Goal: Information Seeking & Learning: Learn about a topic

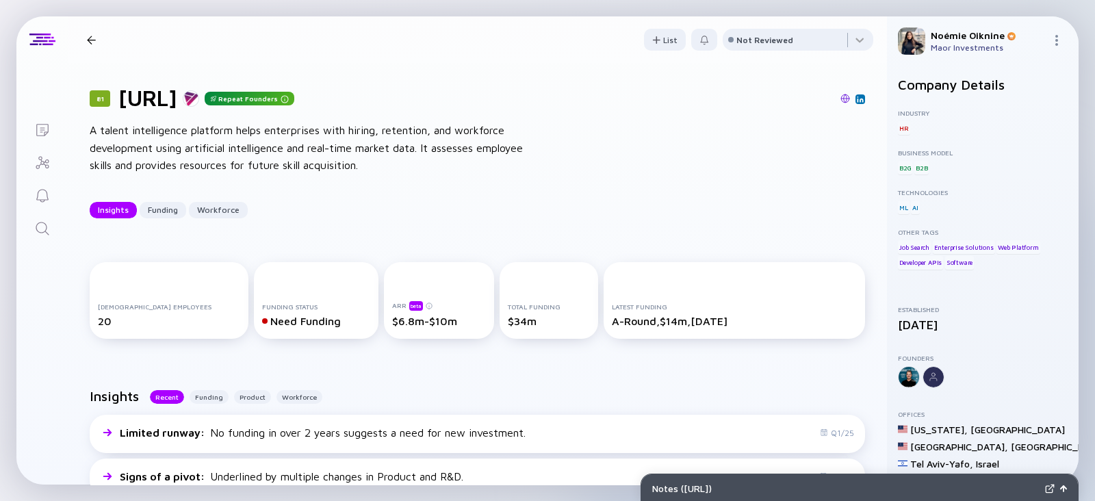
click at [49, 225] on icon "Search" at bounding box center [42, 228] width 16 height 16
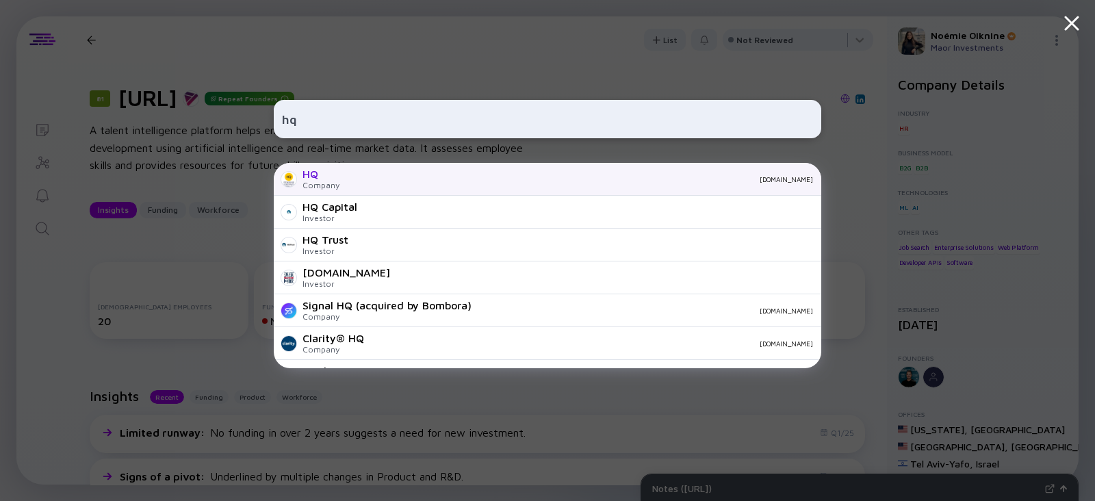
type input "hq"
click at [377, 172] on div "HQ Company [DOMAIN_NAME]" at bounding box center [547, 179] width 547 height 33
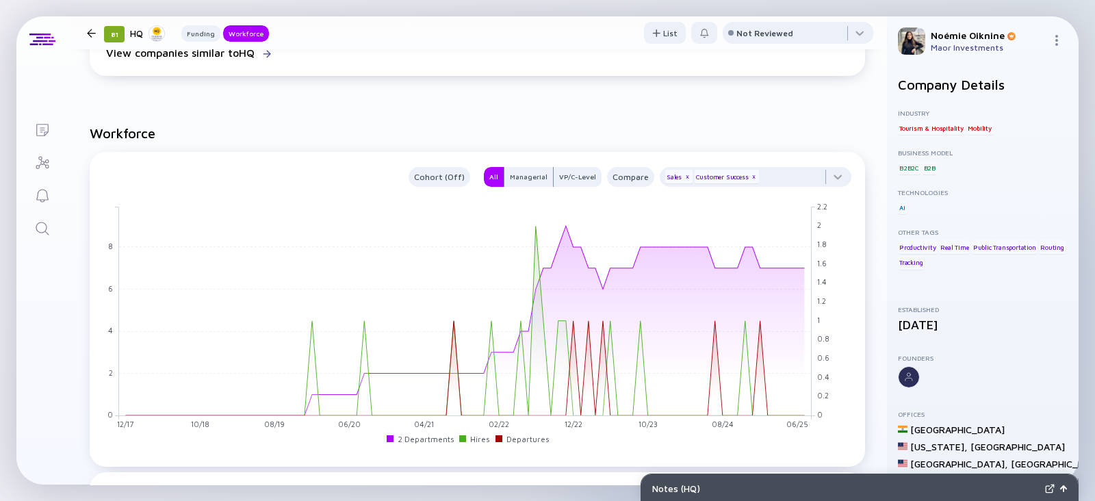
scroll to position [976, 0]
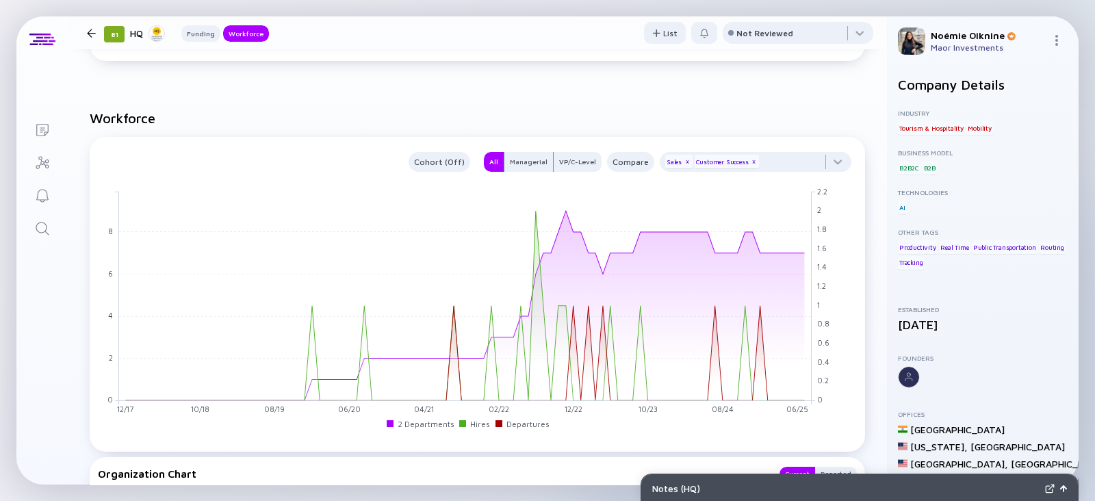
click at [29, 225] on link "Search" at bounding box center [41, 227] width 51 height 33
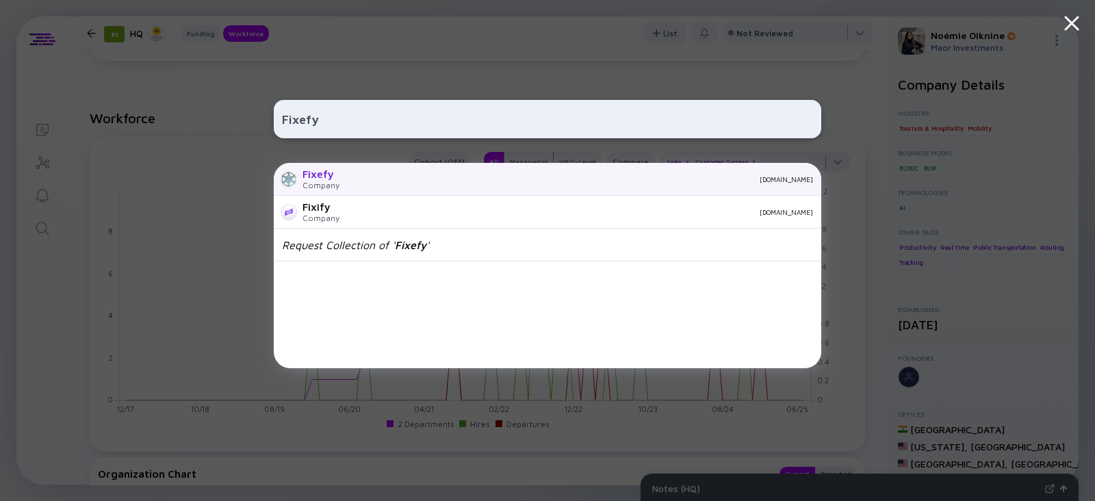
type input "Fixefy"
click at [301, 175] on div "Fixefy Company [DOMAIN_NAME]" at bounding box center [547, 179] width 547 height 33
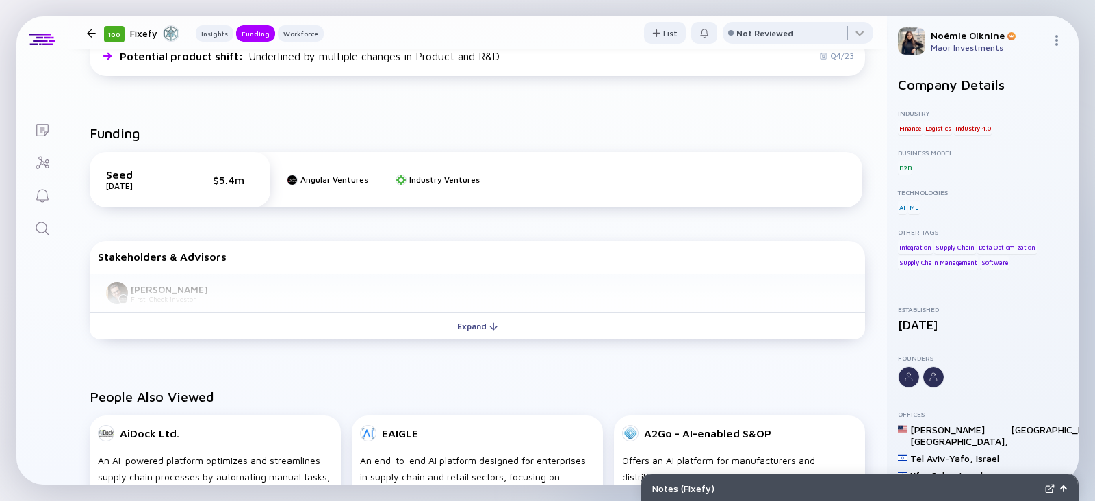
scroll to position [462, 0]
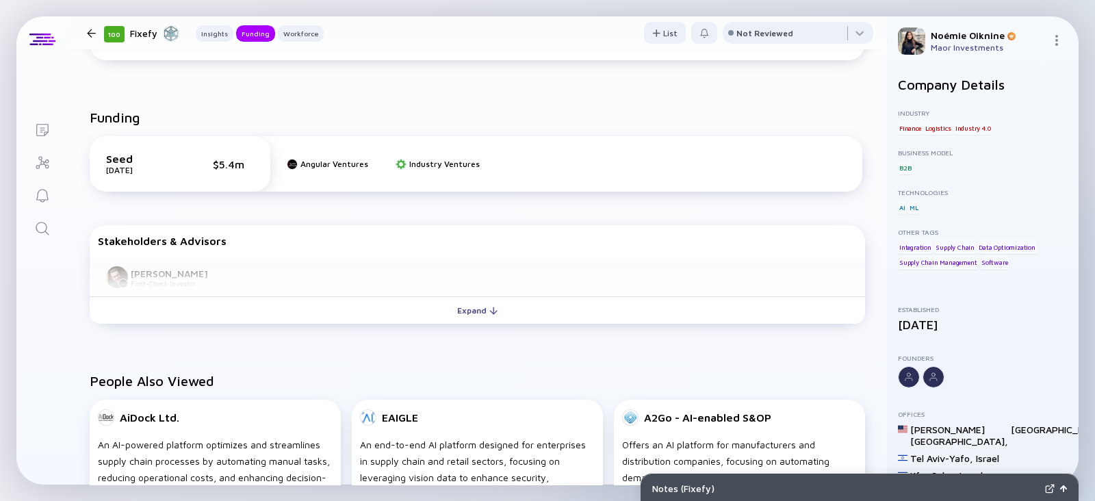
click at [45, 237] on div "Search" at bounding box center [42, 229] width 16 height 18
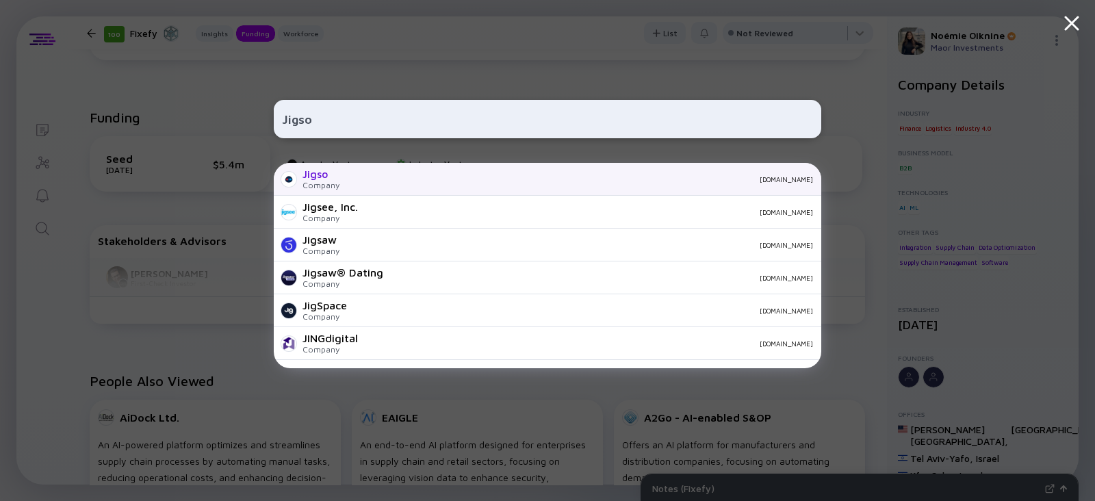
type input "Jigso"
click at [331, 177] on div "Jigso" at bounding box center [320, 174] width 37 height 12
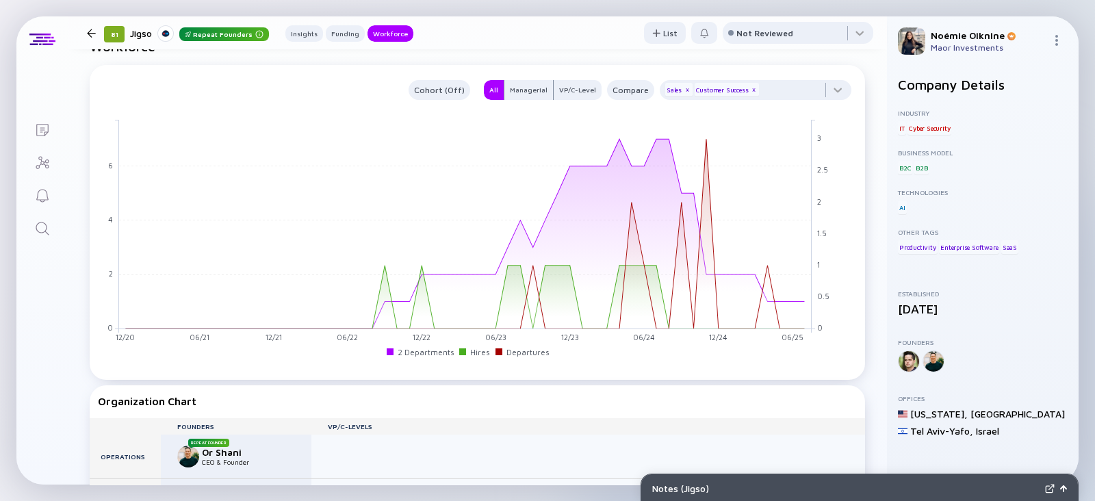
scroll to position [1196, 0]
click at [744, 93] on div "Customer Success x" at bounding box center [726, 90] width 65 height 14
click at [749, 90] on div "x" at bounding box center [753, 90] width 8 height 8
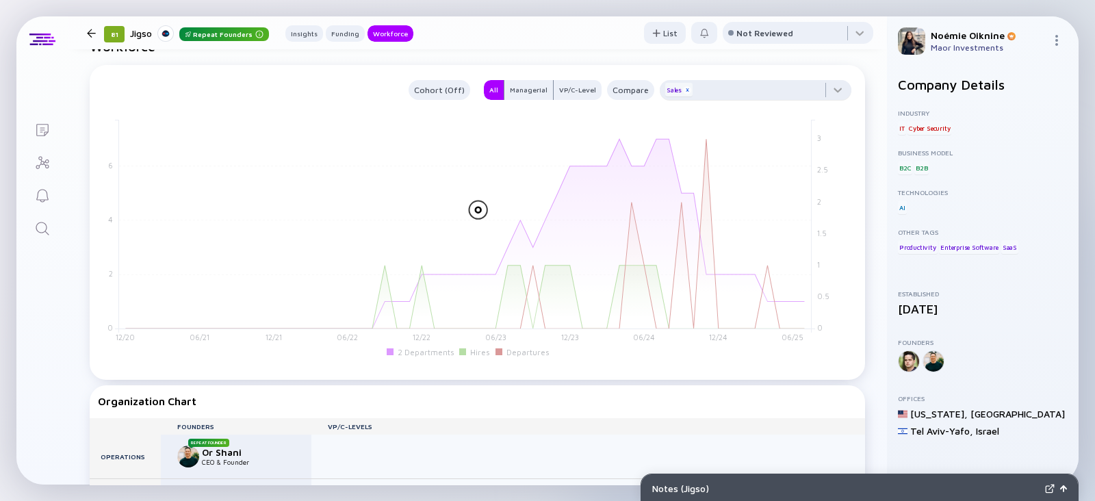
click at [683, 91] on div "x" at bounding box center [687, 90] width 8 height 8
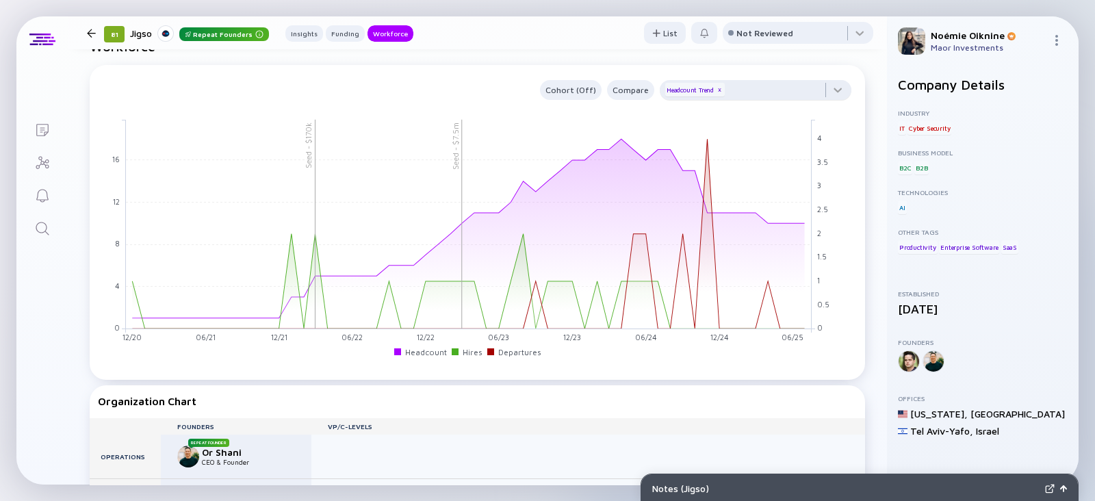
click at [42, 232] on icon "Search" at bounding box center [42, 228] width 16 height 16
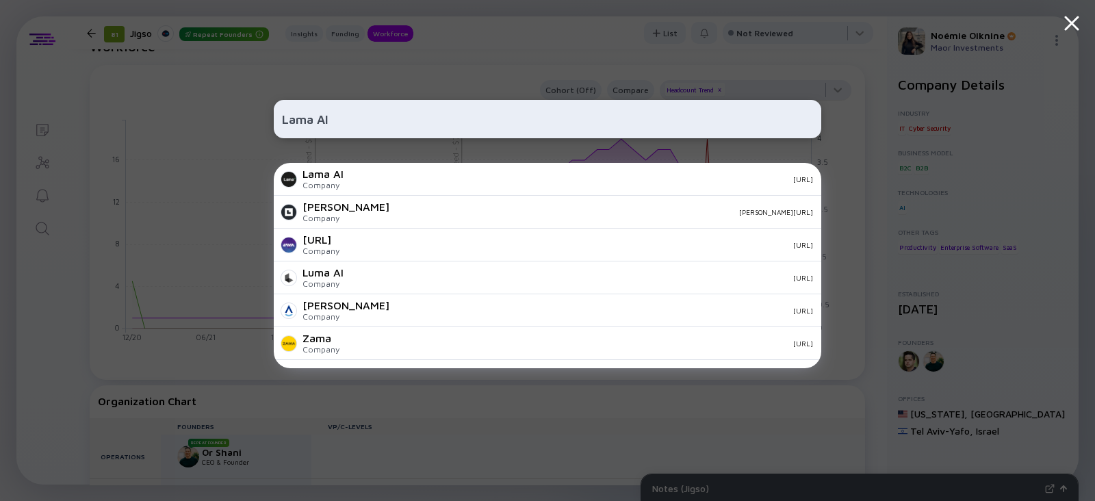
type input "Lama AI"
click at [384, 170] on div "Lama AI Company [URL]" at bounding box center [547, 179] width 547 height 33
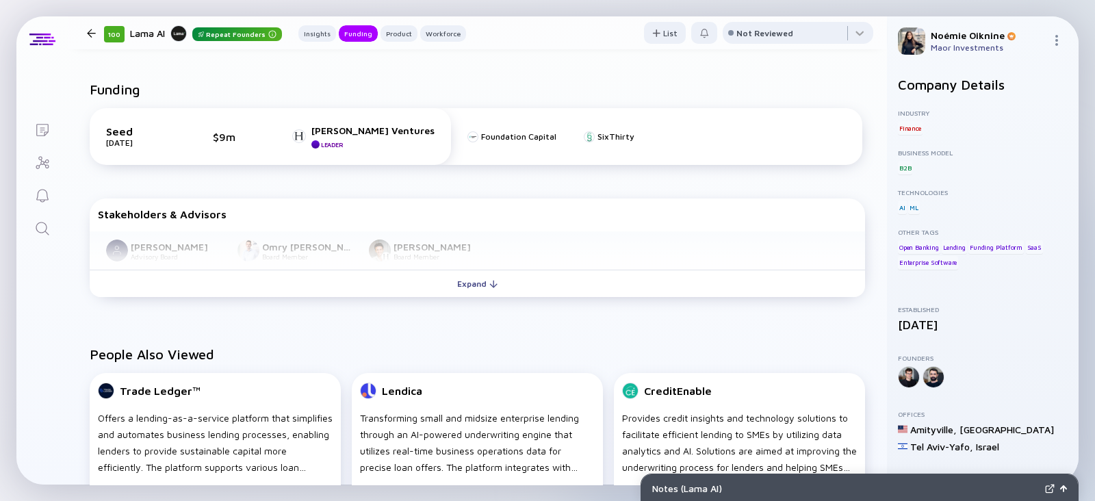
click at [819, 214] on div "Stakeholders & Advisors" at bounding box center [477, 214] width 759 height 12
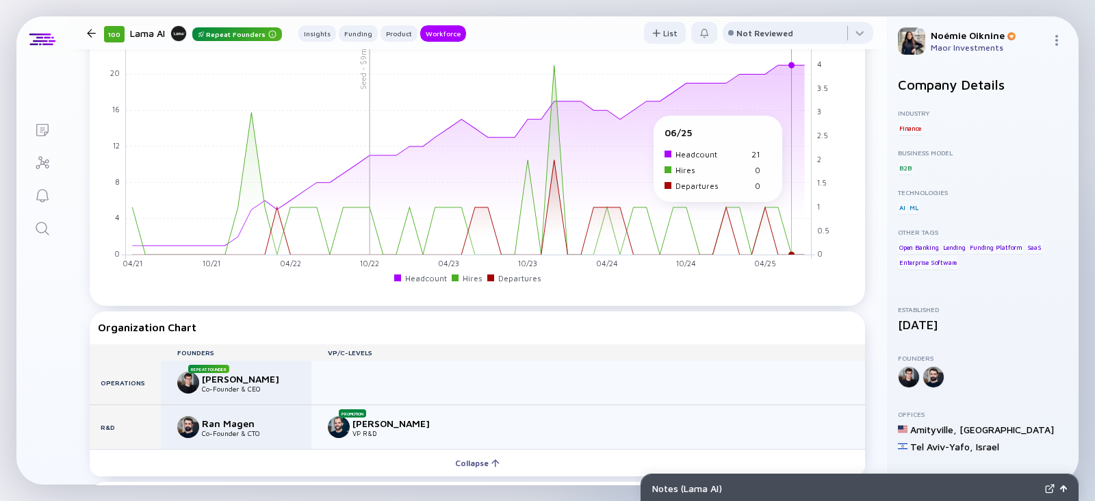
scroll to position [1060, 0]
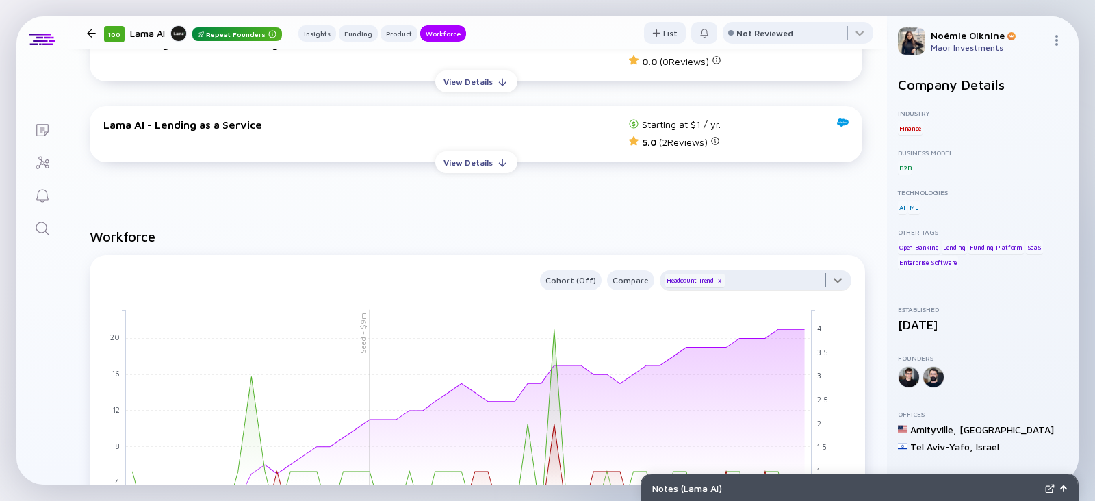
click at [763, 285] on div at bounding box center [755, 283] width 192 height 27
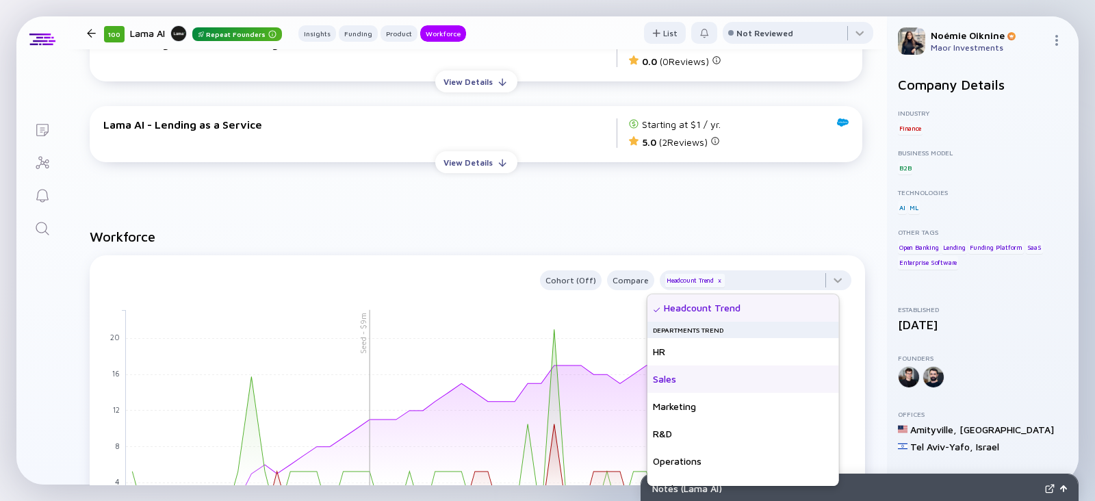
click at [758, 378] on div "Sales" at bounding box center [743, 378] width 192 height 27
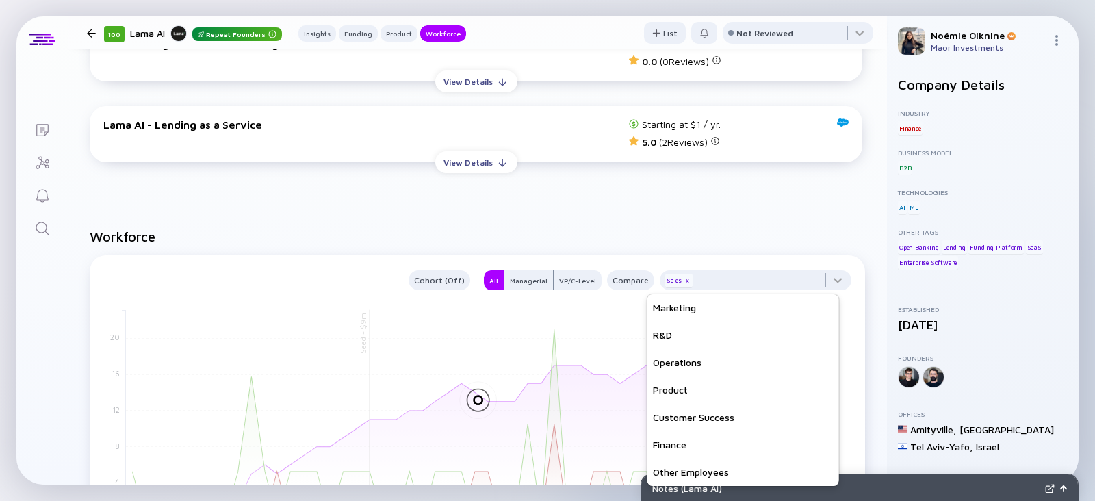
scroll to position [95, 0]
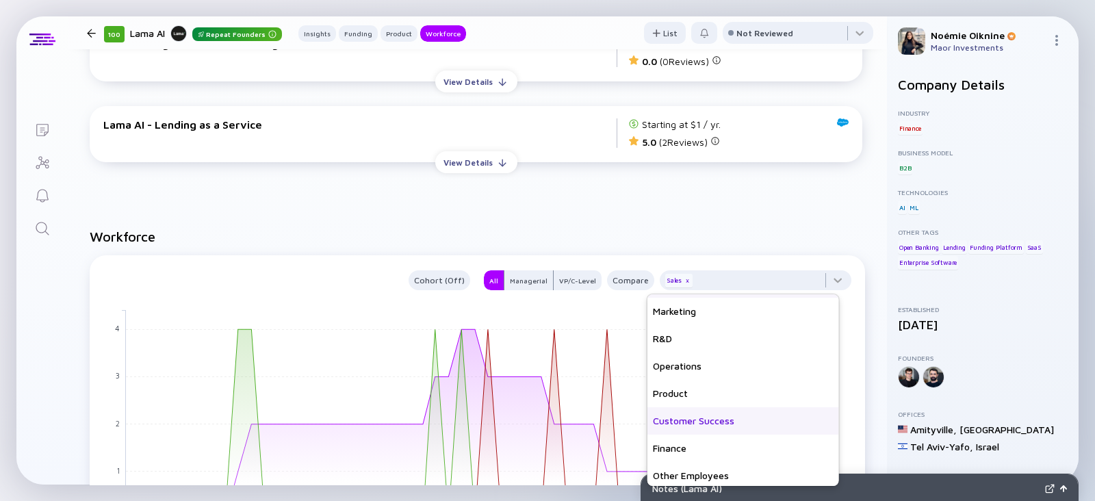
click at [725, 426] on div "Customer Success" at bounding box center [743, 420] width 192 height 27
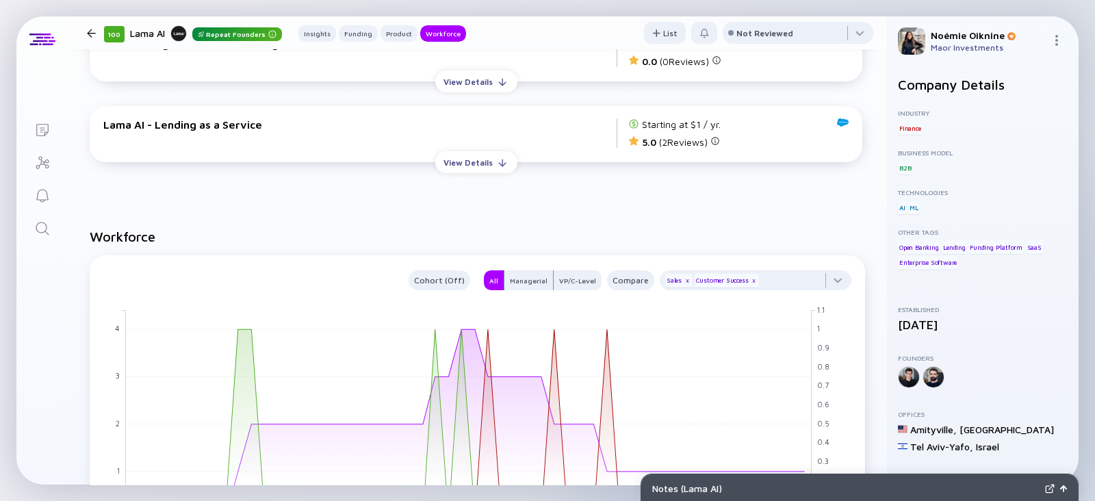
click at [658, 183] on div "Lama AI - Agentforce for Banking RMs Starting at $20,000 / yr. 0.0 ( 0 Reviews)…" at bounding box center [477, 99] width 792 height 170
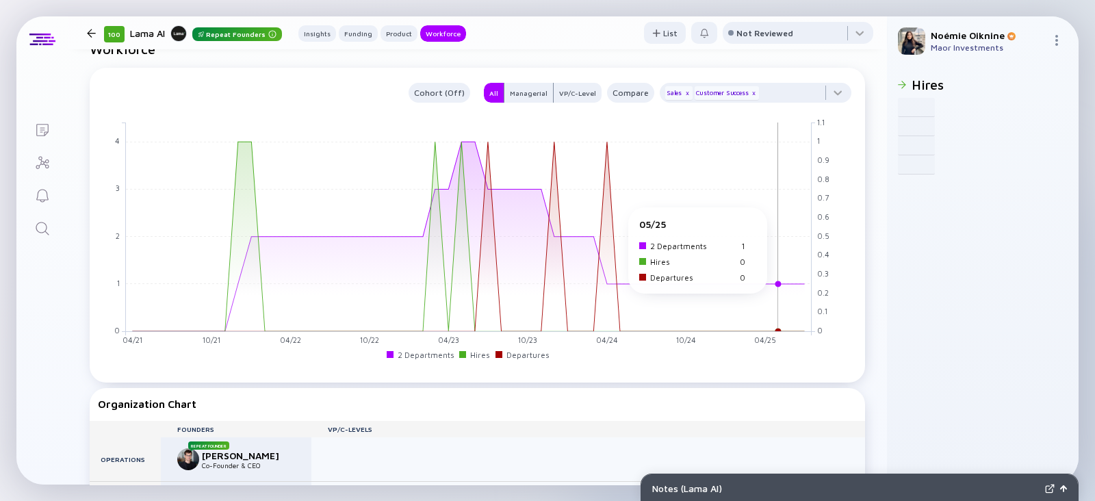
click at [780, 319] on rect at bounding box center [468, 226] width 685 height 209
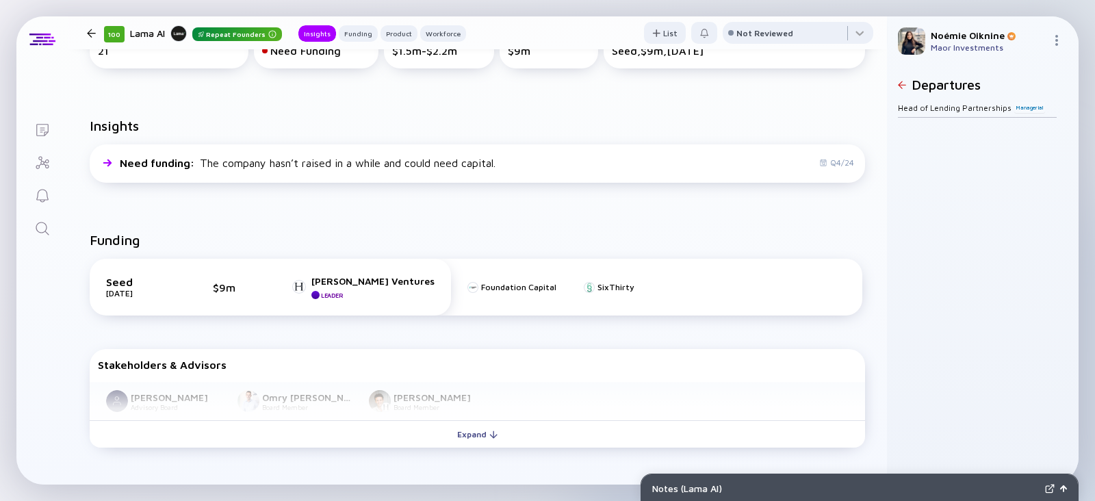
scroll to position [113, 0]
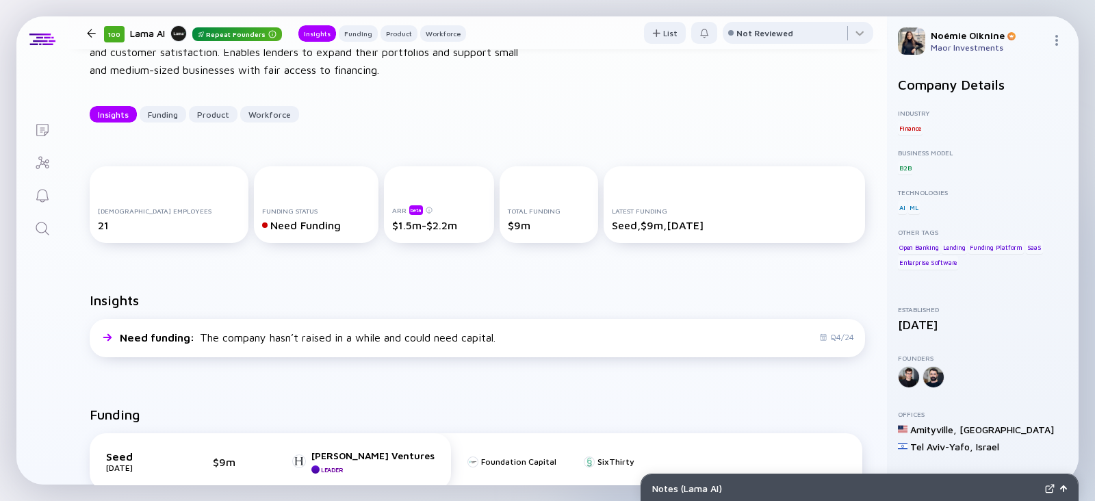
click at [33, 220] on link "Search" at bounding box center [41, 227] width 51 height 33
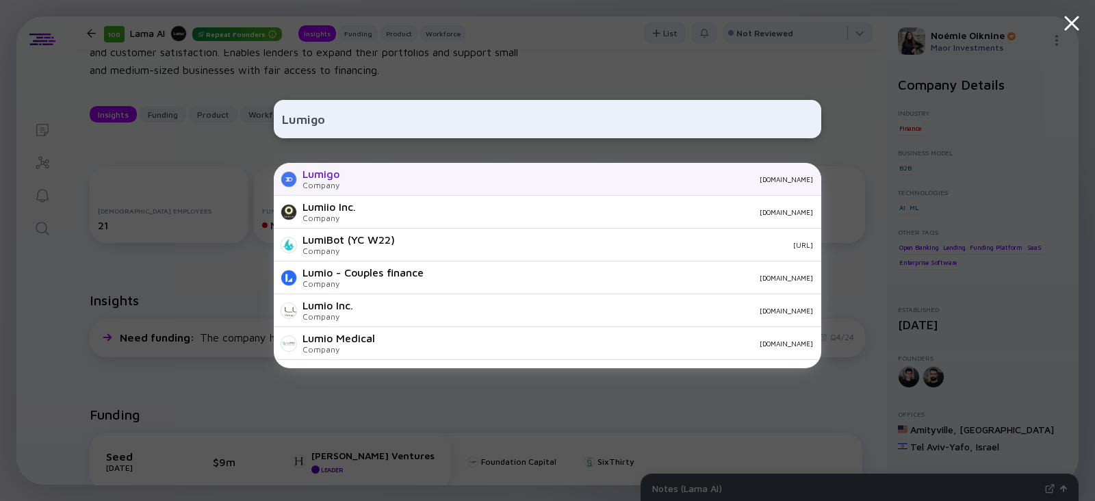
type input "Lumigo"
click at [332, 176] on div "Lumigo" at bounding box center [320, 174] width 37 height 12
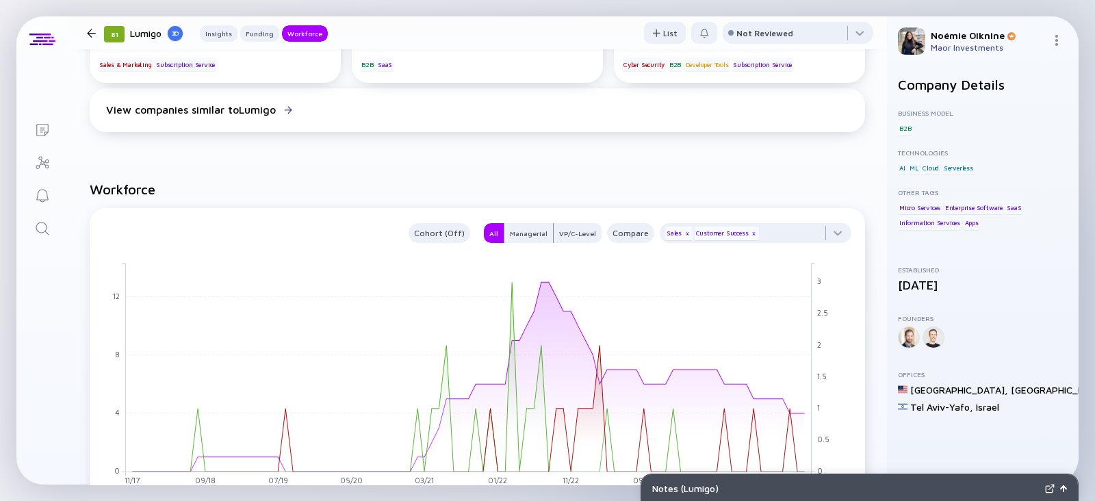
scroll to position [1043, 0]
click at [23, 222] on link "Search" at bounding box center [41, 227] width 51 height 33
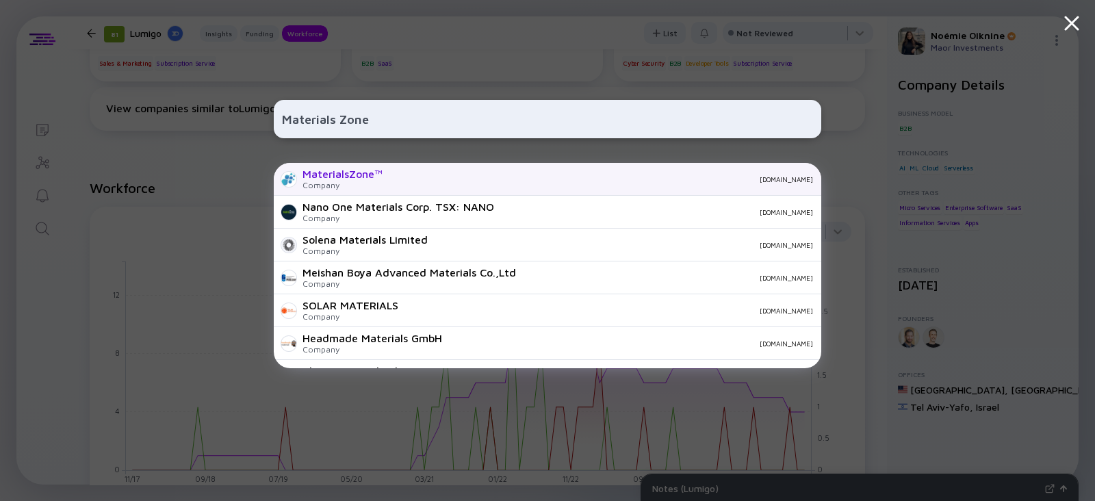
type input "Materials Zone"
click at [374, 177] on div "MaterialsZone™" at bounding box center [342, 174] width 80 height 12
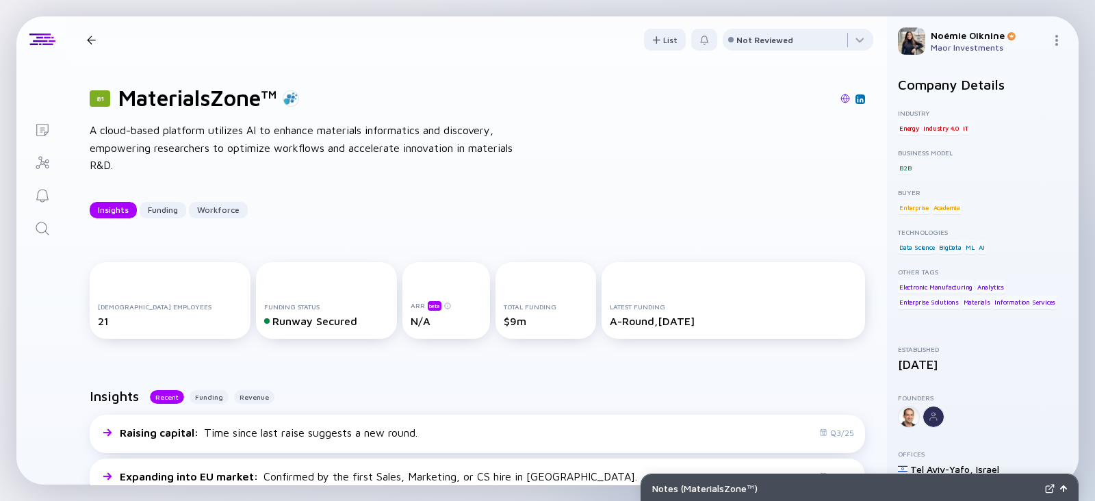
click at [50, 235] on icon "Search" at bounding box center [42, 228] width 16 height 16
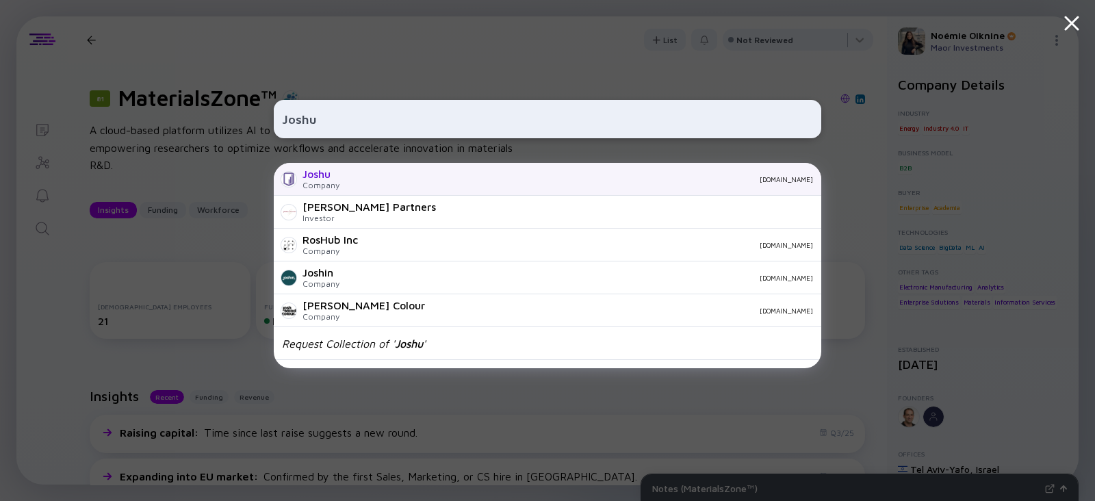
type input "Joshu"
click at [340, 173] on div "Joshu Company [DOMAIN_NAME]" at bounding box center [547, 179] width 547 height 33
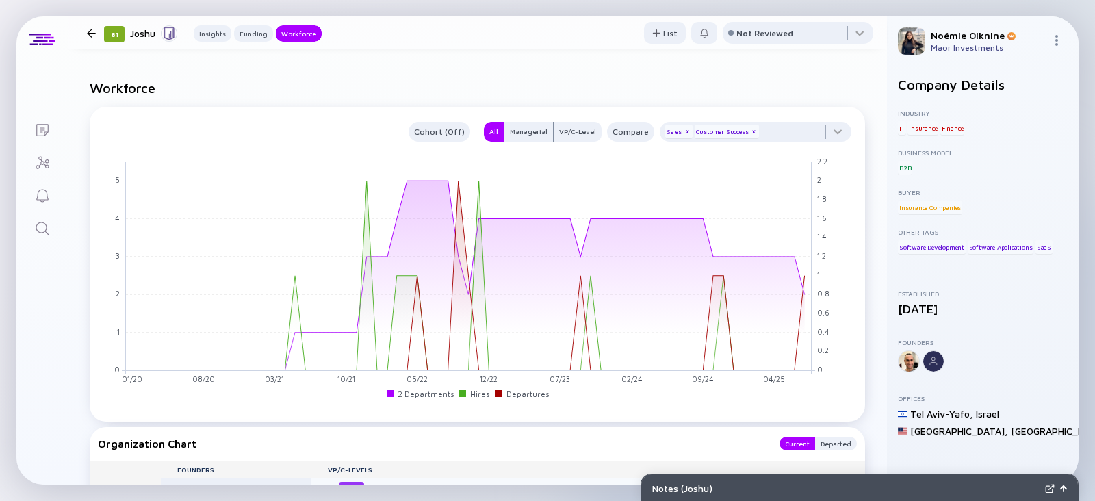
scroll to position [1086, 0]
click at [40, 227] on icon "Search" at bounding box center [42, 228] width 16 height 16
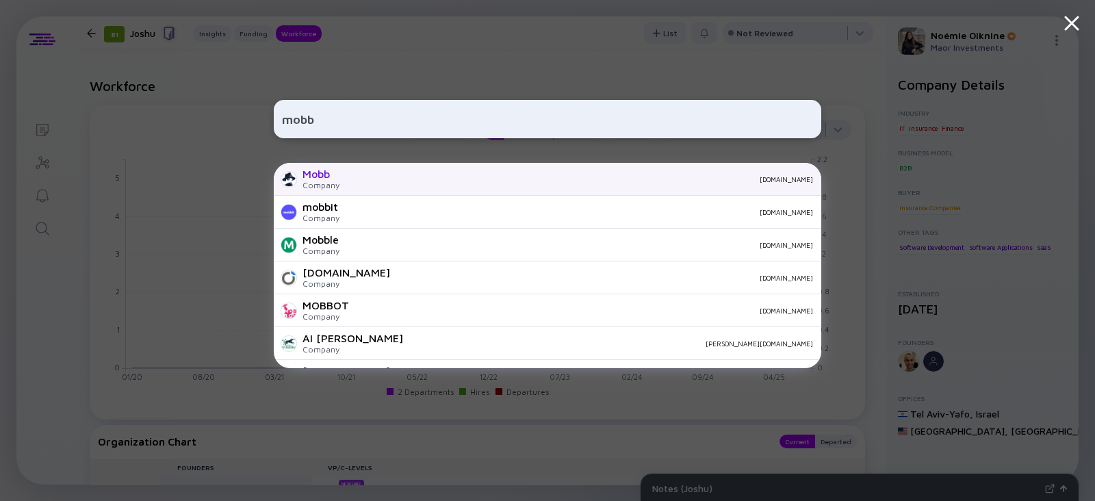
type input "mobb"
click at [370, 175] on div "[DOMAIN_NAME]" at bounding box center [581, 179] width 462 height 8
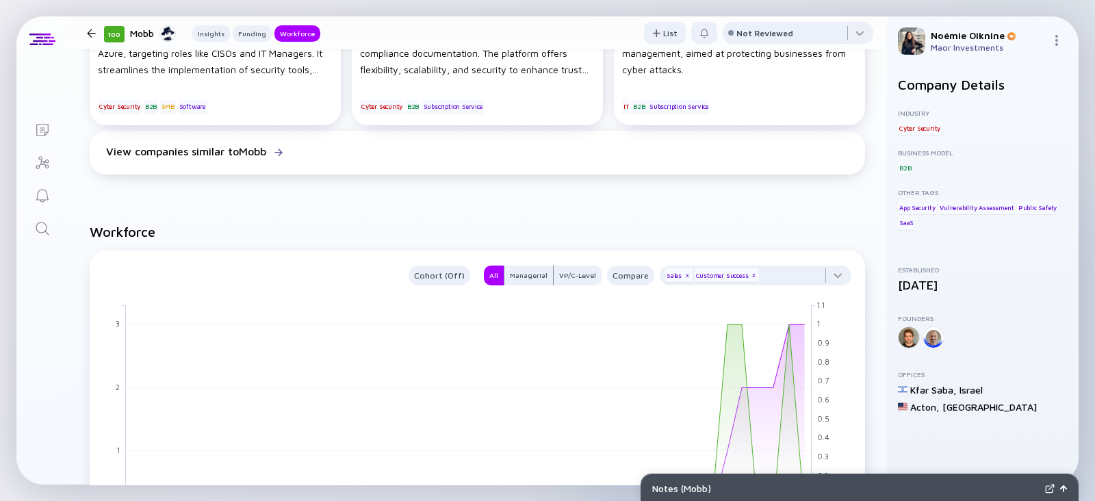
scroll to position [924, 0]
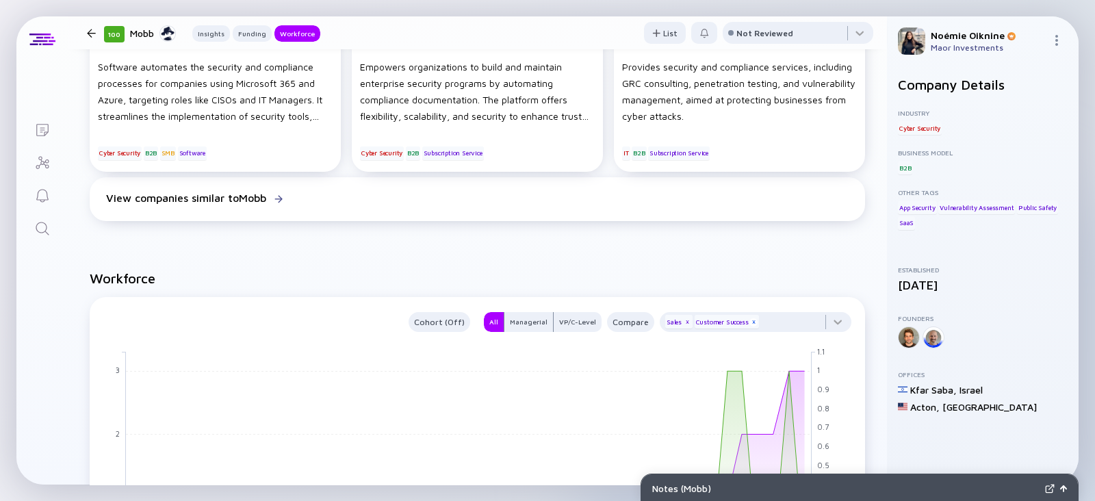
click at [749, 319] on div "x" at bounding box center [753, 322] width 8 height 8
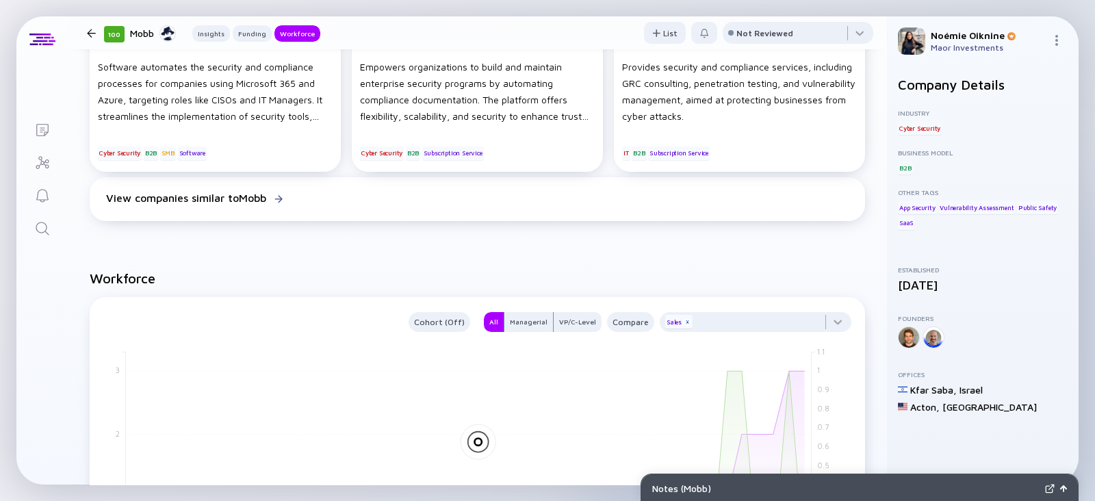
click at [683, 324] on div "x" at bounding box center [687, 322] width 8 height 8
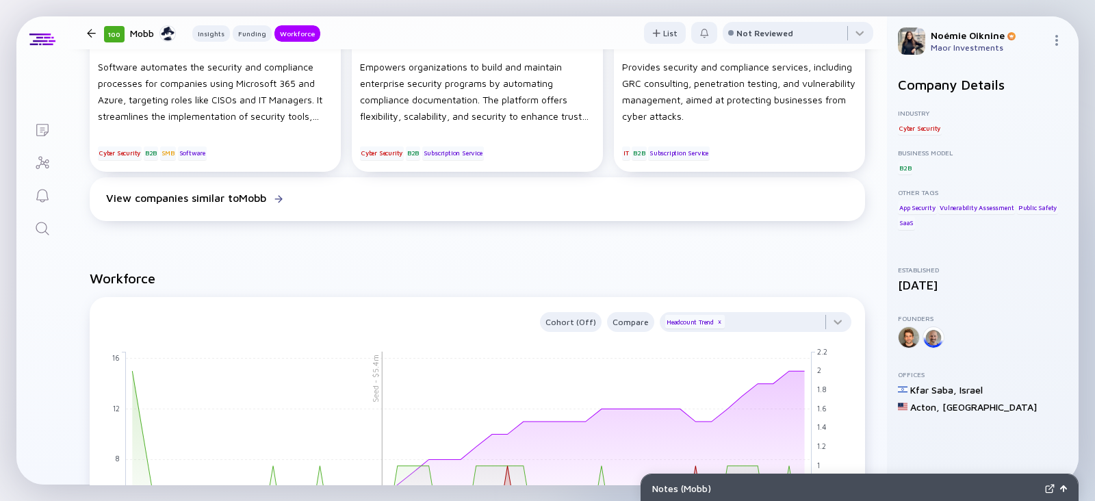
scroll to position [1063, 0]
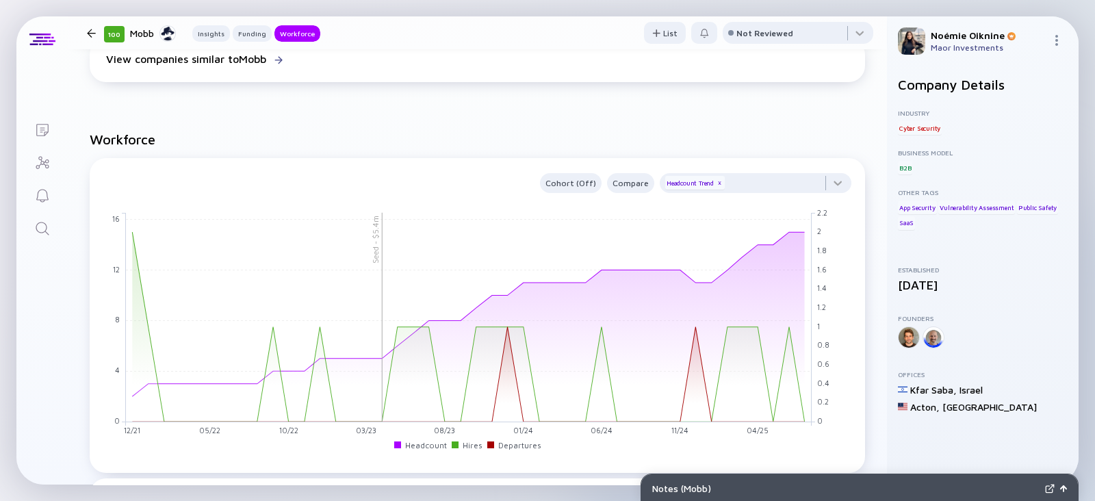
click at [55, 212] on link "Search" at bounding box center [41, 227] width 51 height 33
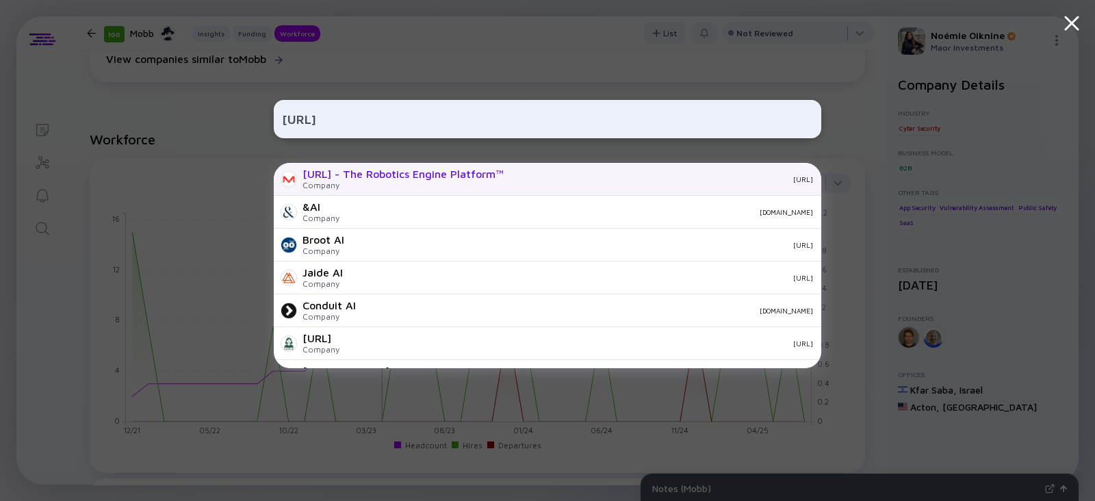
type input "[URL]"
click at [358, 184] on div "Company" at bounding box center [402, 185] width 201 height 10
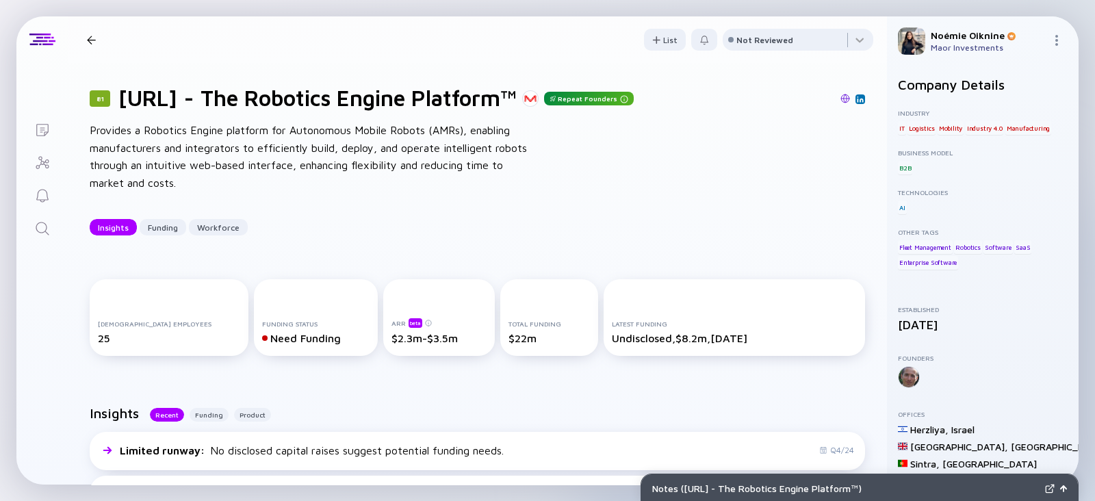
click at [708, 254] on div "81 [URL] - The Robotics Engine Platform™ Repeat Founders Provides a Robotics En…" at bounding box center [477, 160] width 819 height 194
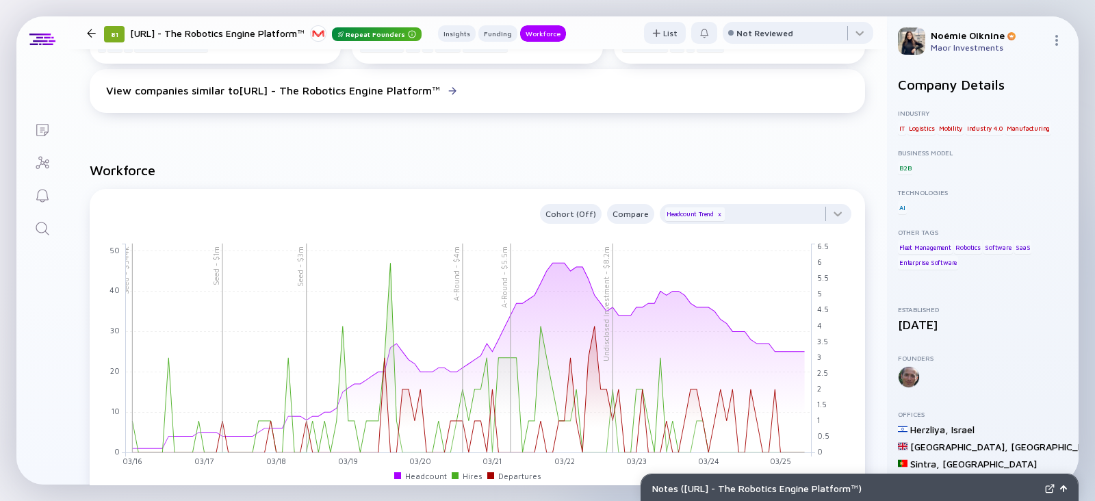
scroll to position [976, 0]
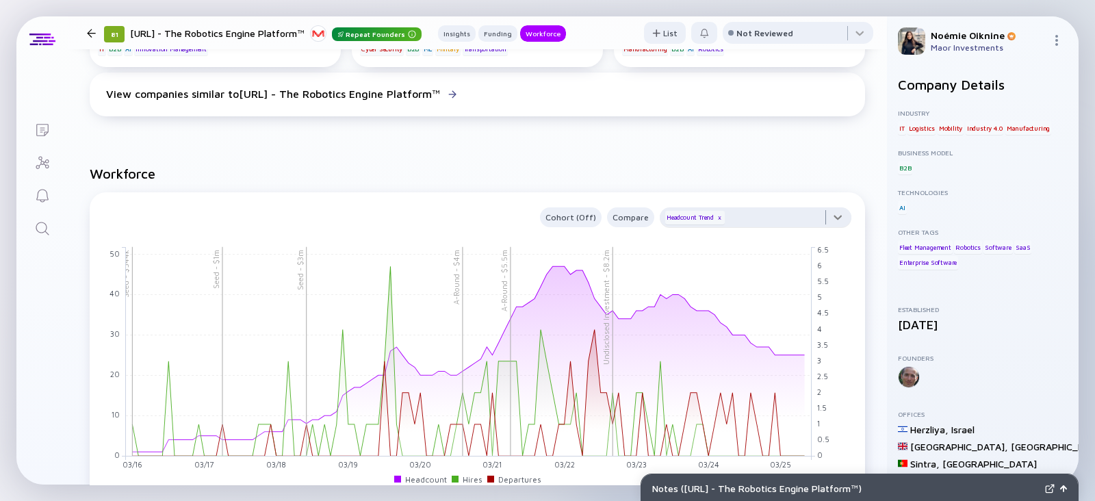
click at [740, 218] on div at bounding box center [755, 220] width 192 height 27
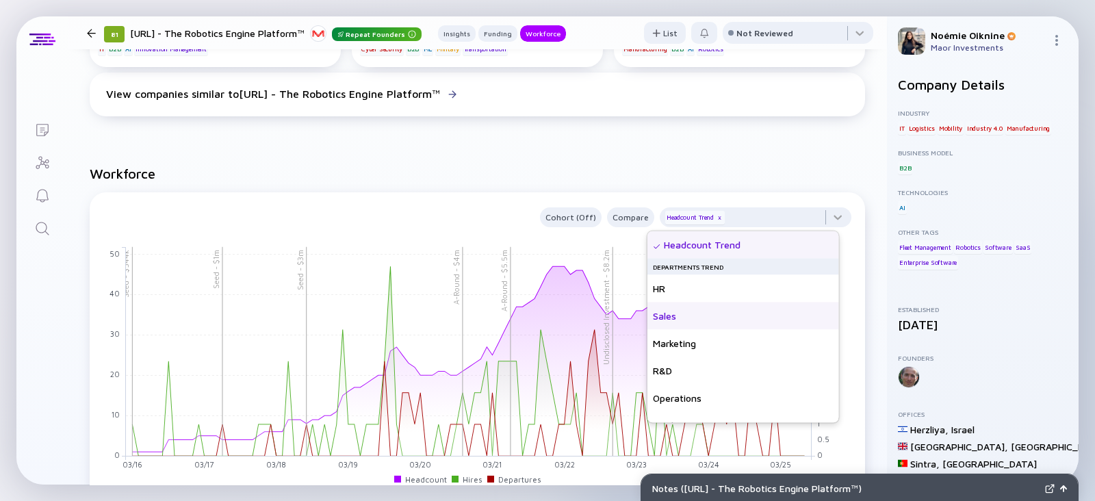
click at [694, 322] on div "Sales" at bounding box center [743, 315] width 192 height 27
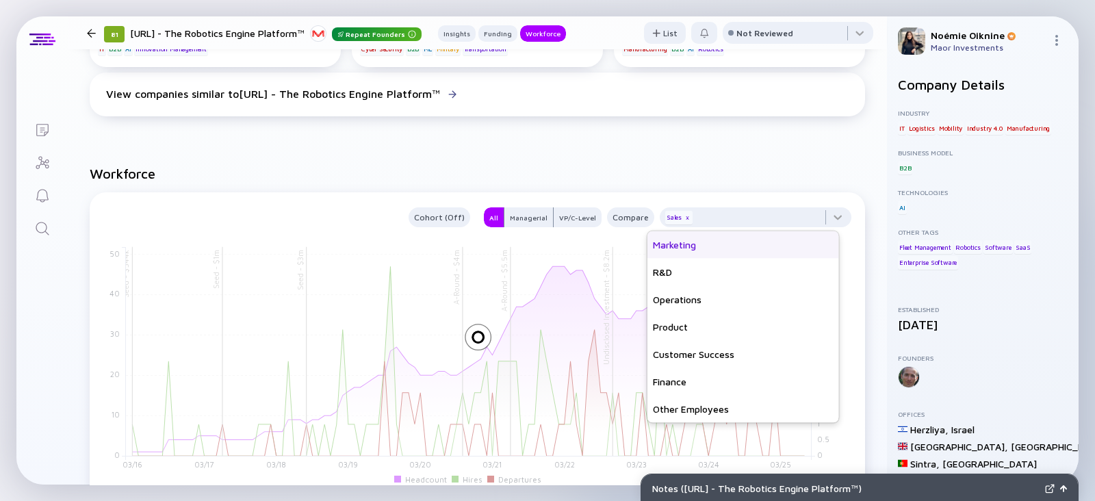
scroll to position [99, 0]
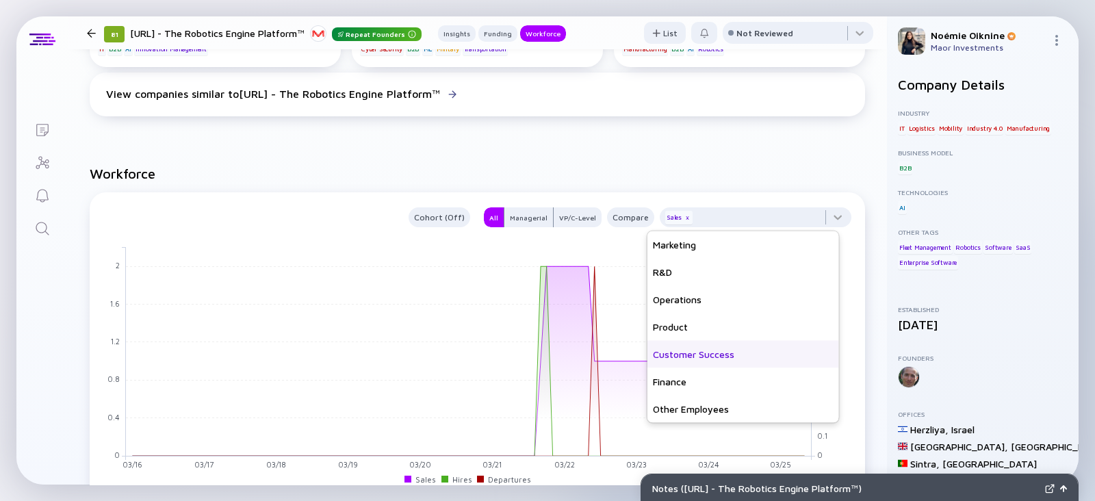
click at [701, 351] on div "Customer Success" at bounding box center [743, 354] width 192 height 27
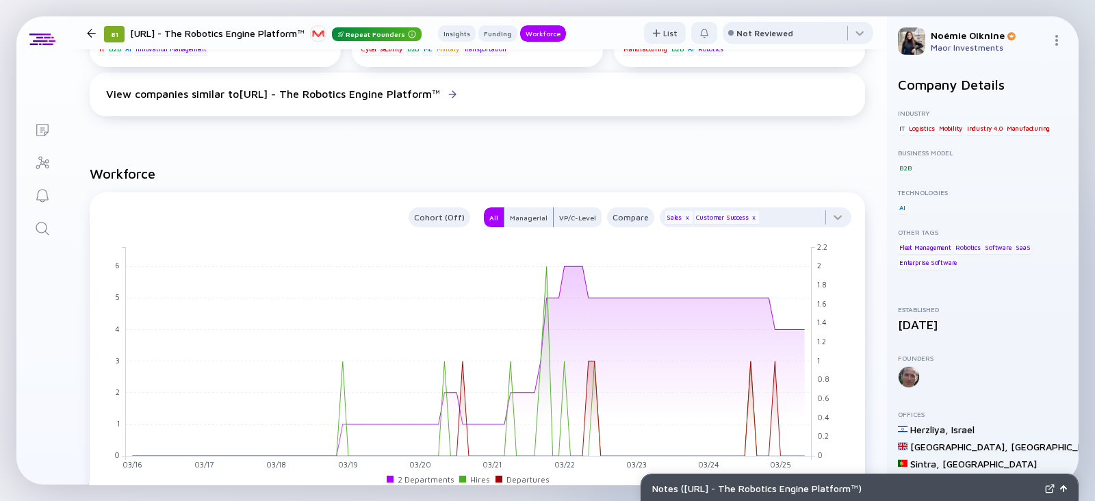
click at [47, 247] on div "Lists 81 [URL] - The Robotics Engine Platform™ Repeat Founders Insights Funding…" at bounding box center [547, 250] width 1062 height 468
click at [36, 226] on icon "Search" at bounding box center [42, 228] width 13 height 13
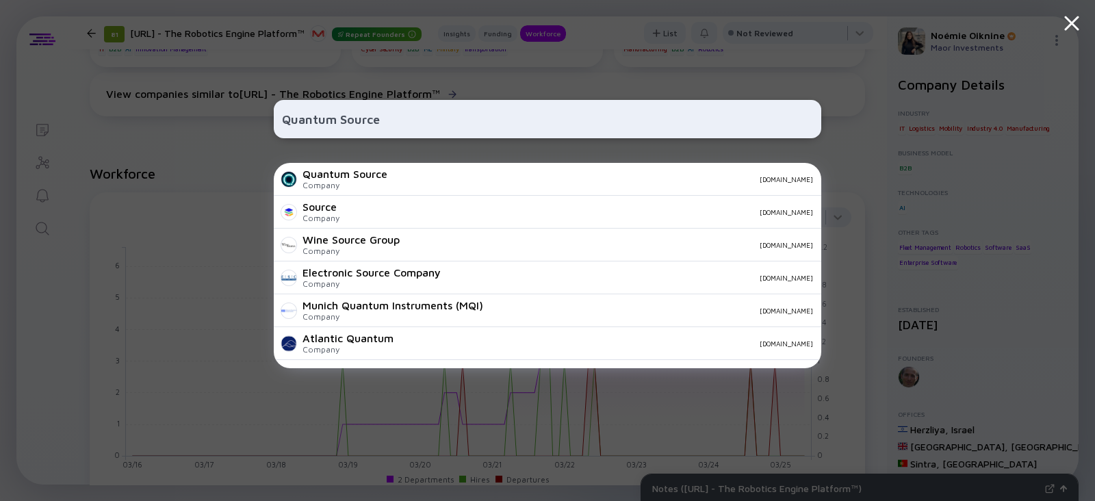
type input "Quantum Source"
click at [345, 183] on div "Company" at bounding box center [344, 185] width 85 height 10
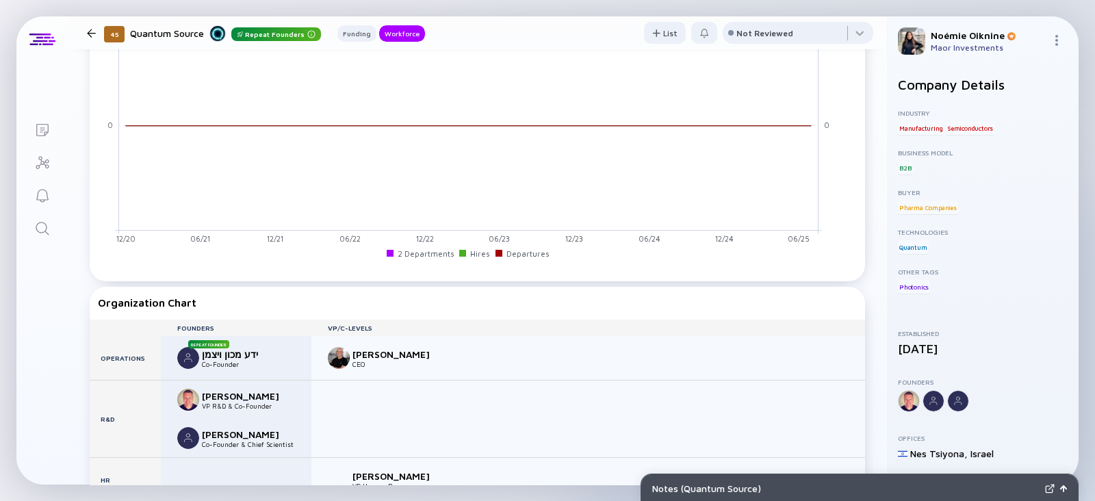
scroll to position [1135, 0]
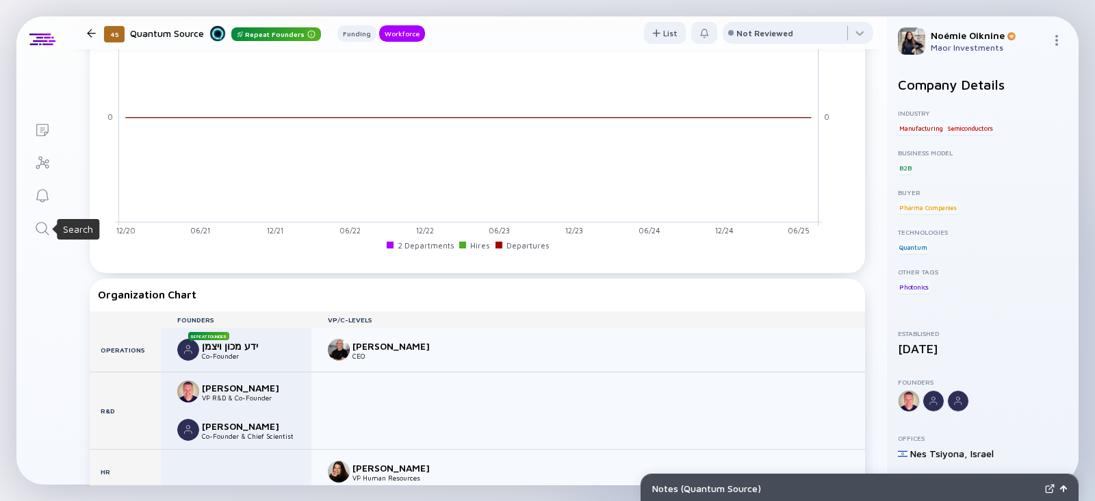
click at [40, 224] on icon "Search" at bounding box center [42, 228] width 16 height 16
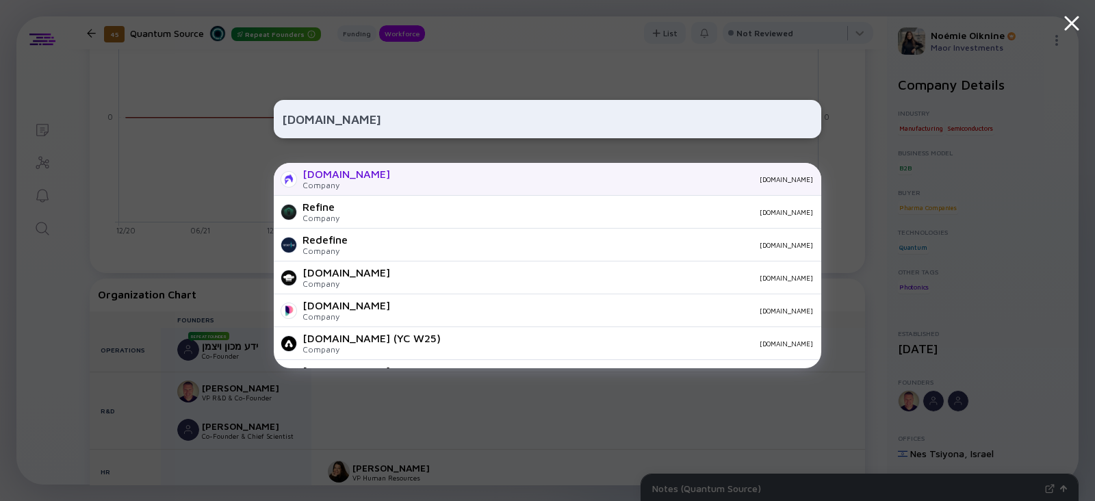
type input "[DOMAIN_NAME]"
click at [339, 178] on div "[DOMAIN_NAME]" at bounding box center [346, 174] width 88 height 12
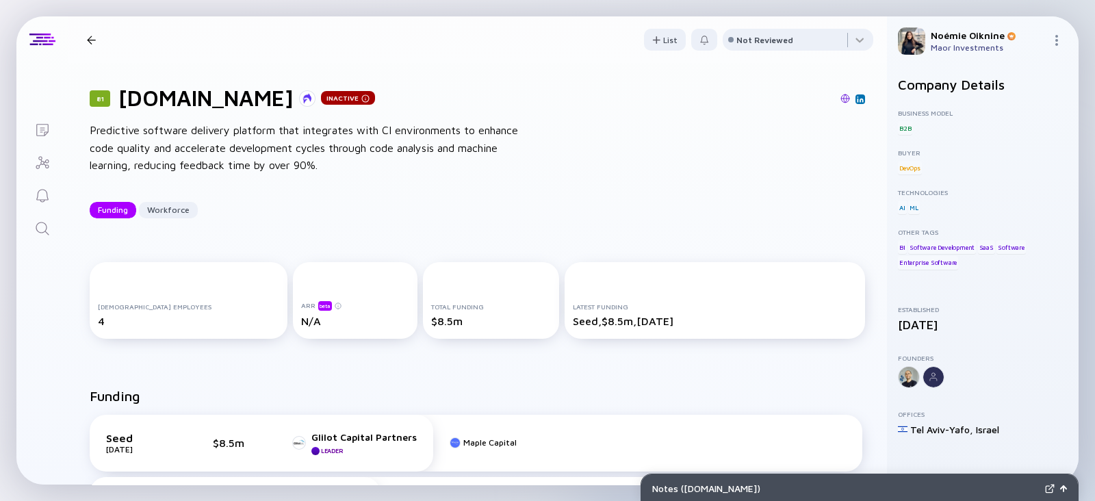
click at [48, 231] on icon "Search" at bounding box center [42, 228] width 16 height 16
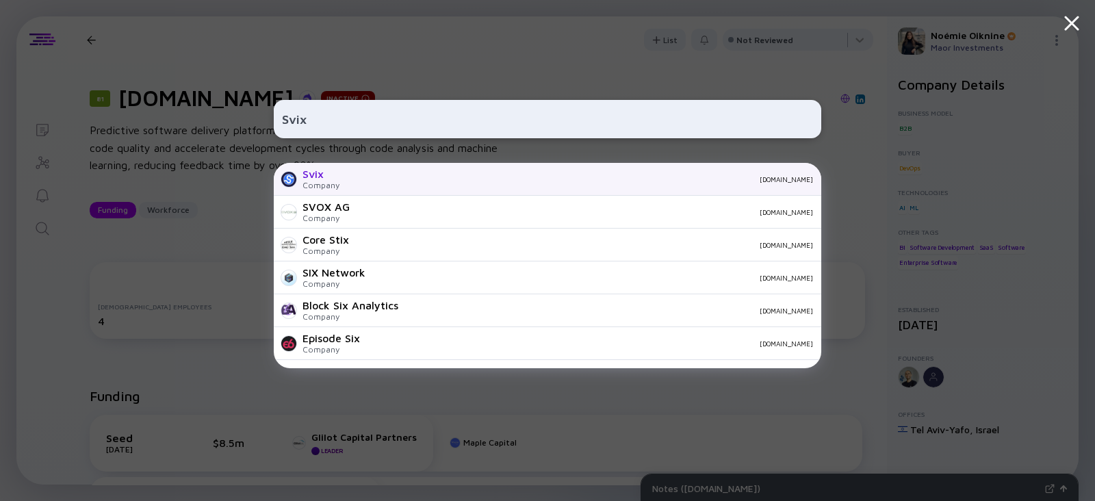
type input "Svix"
click at [346, 183] on div "Svix Company [DOMAIN_NAME]" at bounding box center [547, 179] width 547 height 33
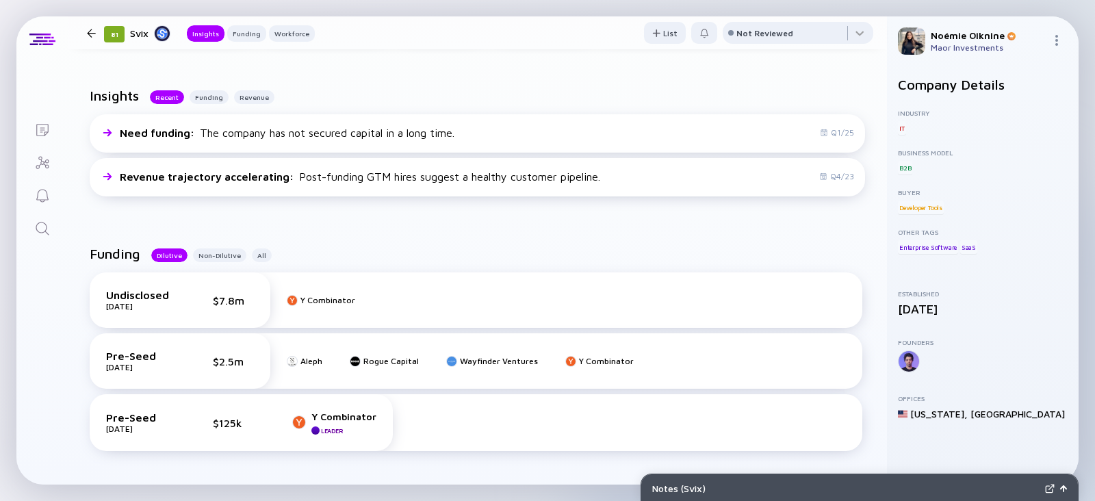
scroll to position [330, 0]
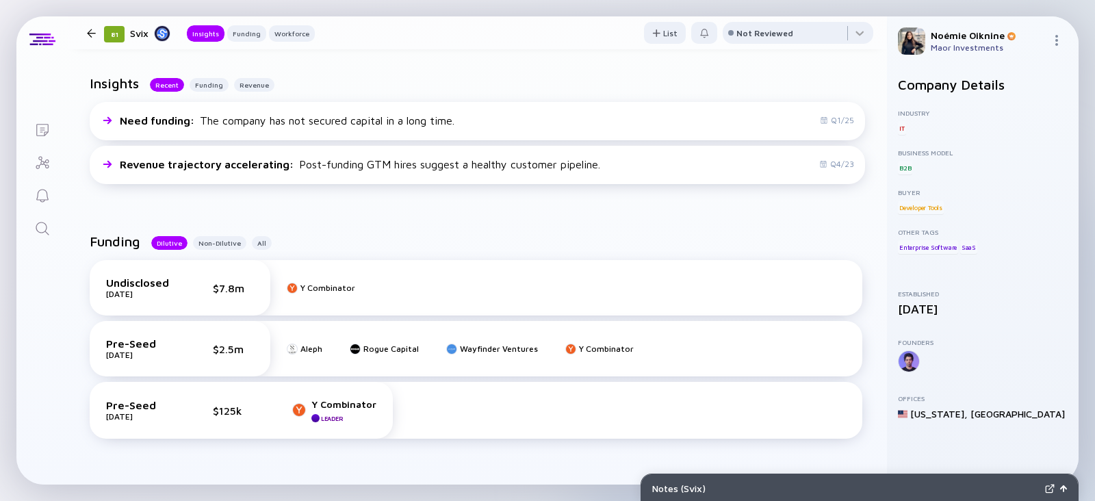
click at [33, 222] on link "Search" at bounding box center [41, 227] width 51 height 33
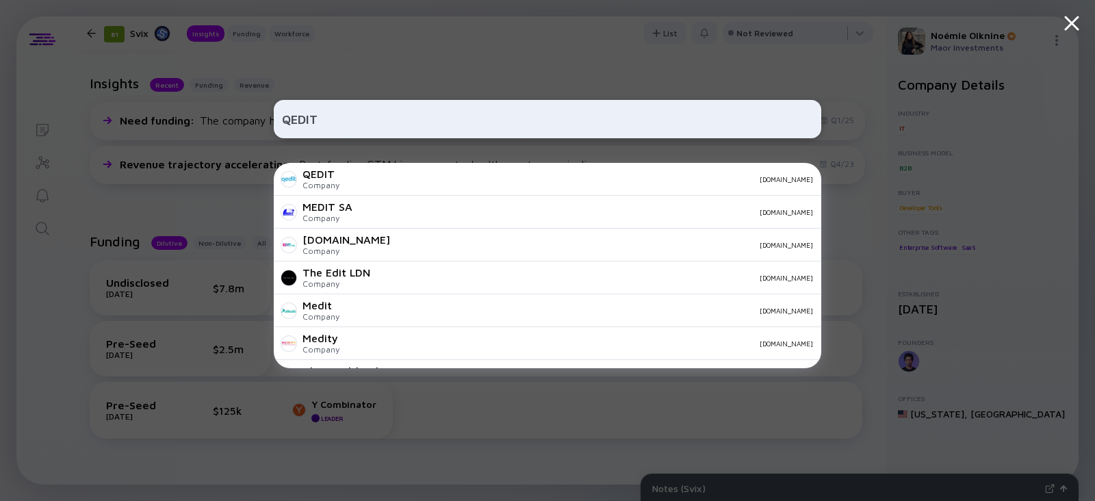
type input "QEDIT"
click at [339, 188] on div "QEDIT Company [DOMAIN_NAME]" at bounding box center [547, 179] width 547 height 33
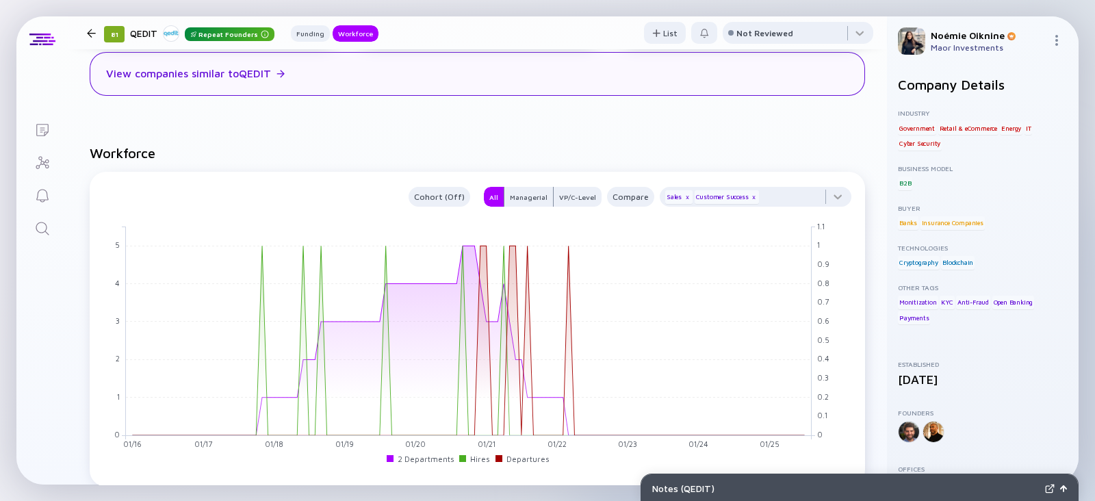
scroll to position [1023, 0]
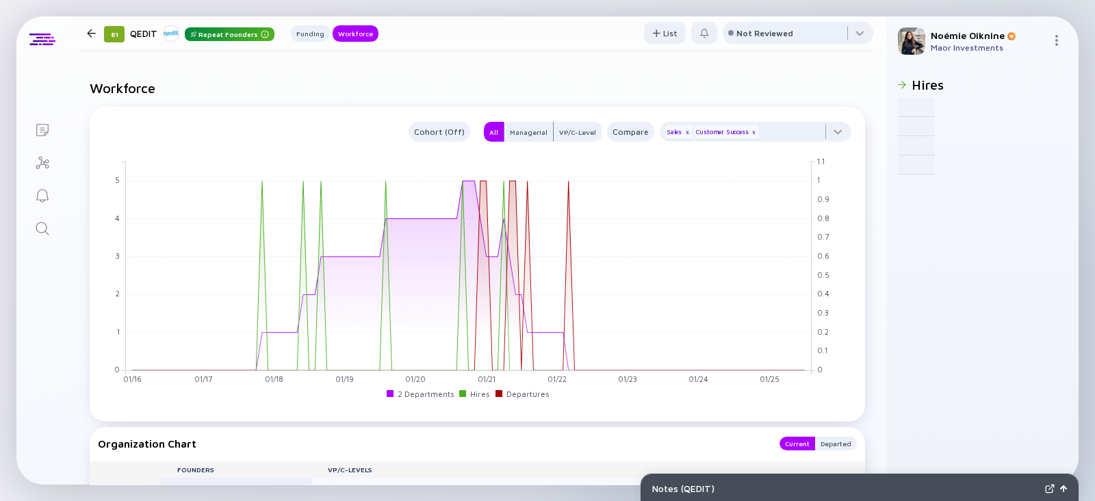
click at [53, 220] on link "Search" at bounding box center [41, 227] width 51 height 33
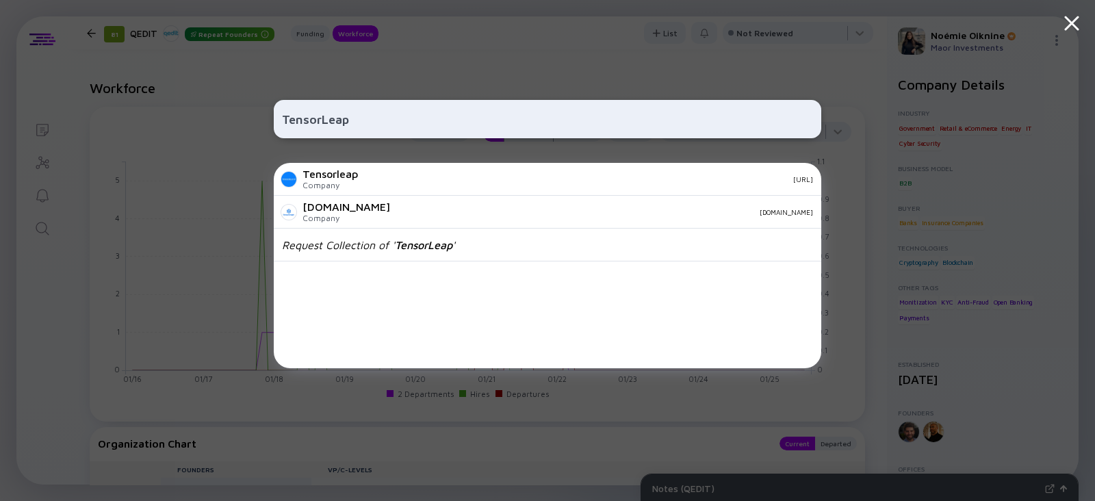
type input "TensorLeap"
click at [354, 178] on div "Tensorleap" at bounding box center [329, 174] width 55 height 12
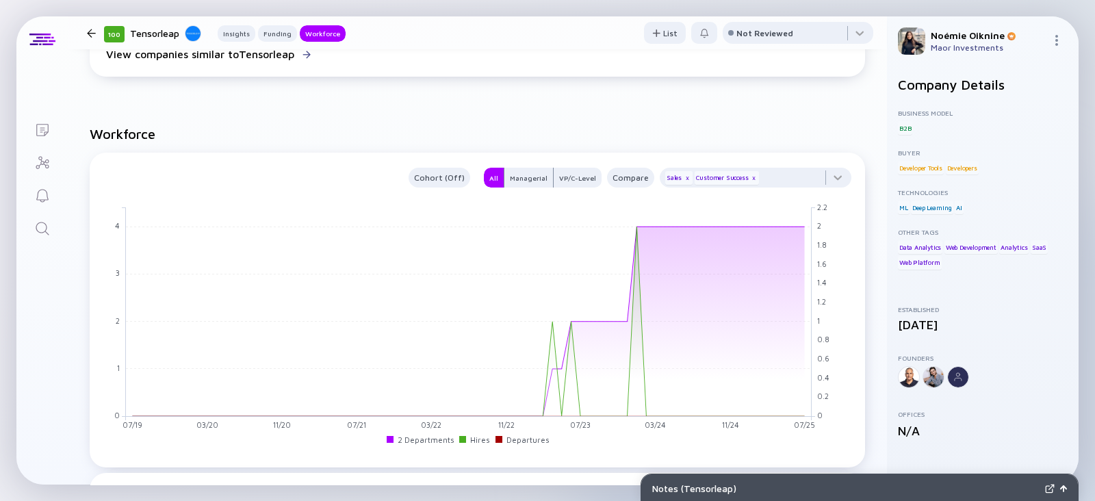
scroll to position [941, 0]
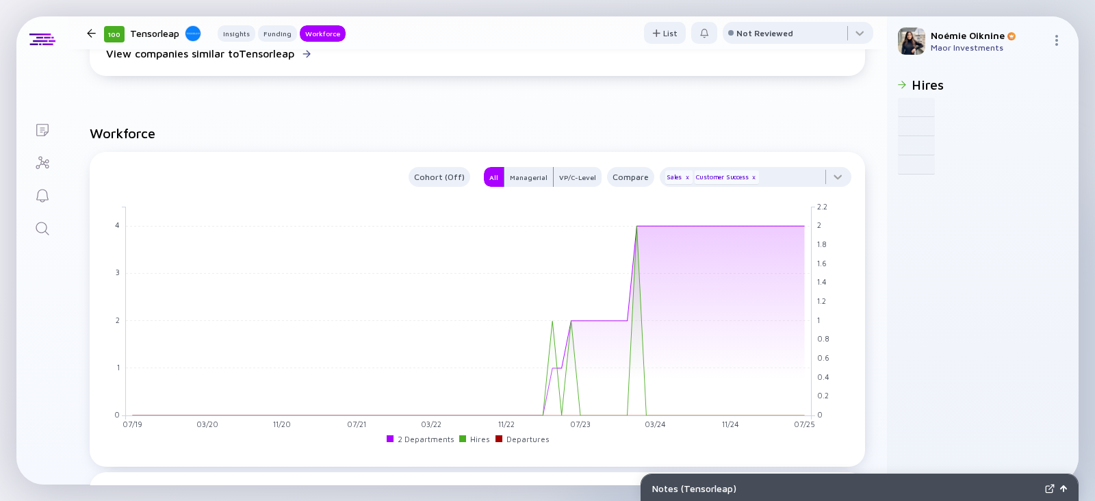
click at [36, 226] on icon "Search" at bounding box center [42, 228] width 13 height 13
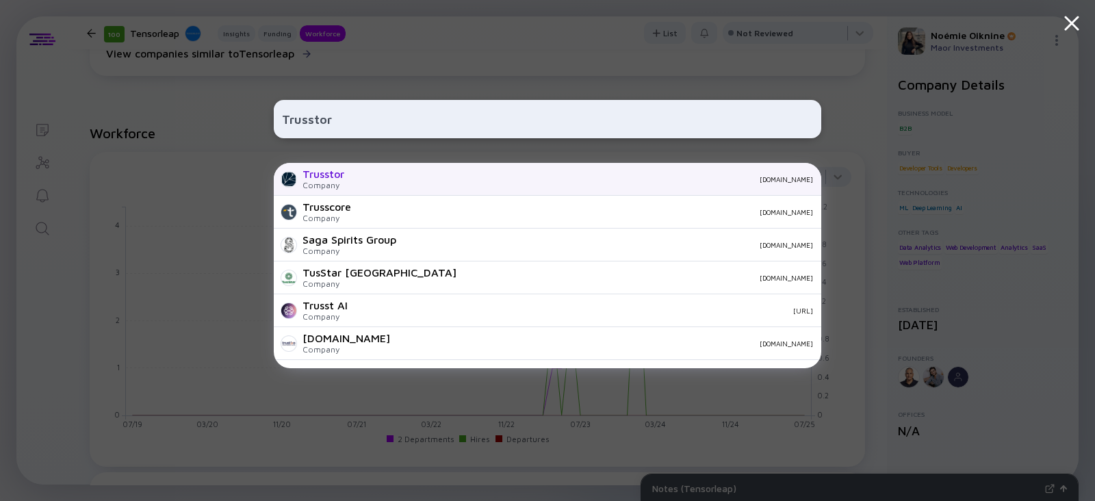
type input "Trusstor"
click at [393, 187] on div "Trusstor Company [DOMAIN_NAME]" at bounding box center [547, 179] width 547 height 33
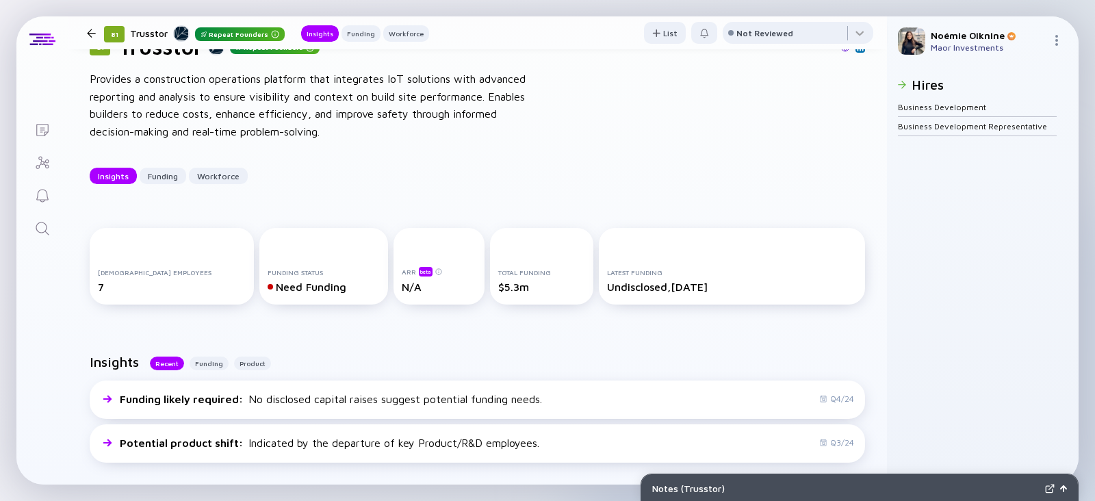
scroll to position [52, 0]
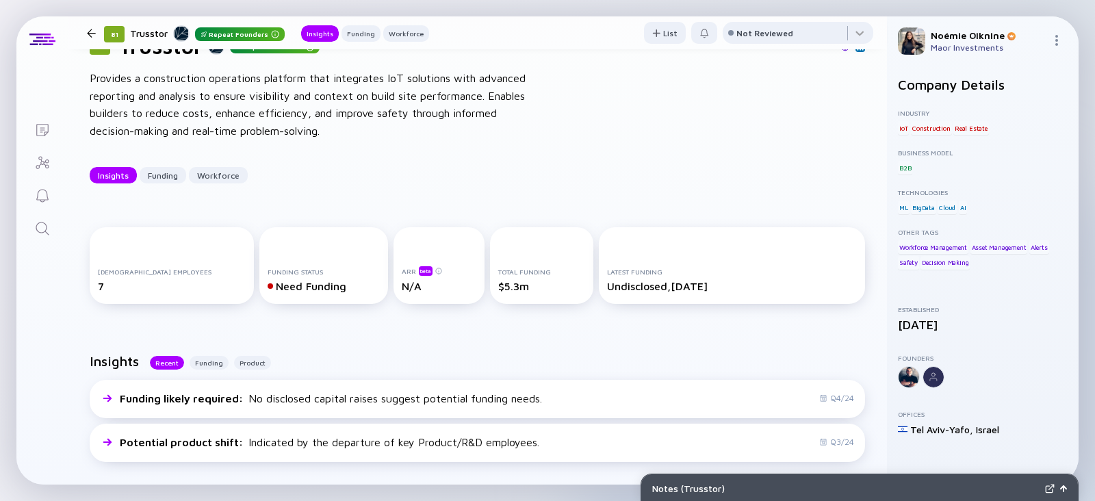
click at [41, 231] on icon "Search" at bounding box center [42, 228] width 13 height 13
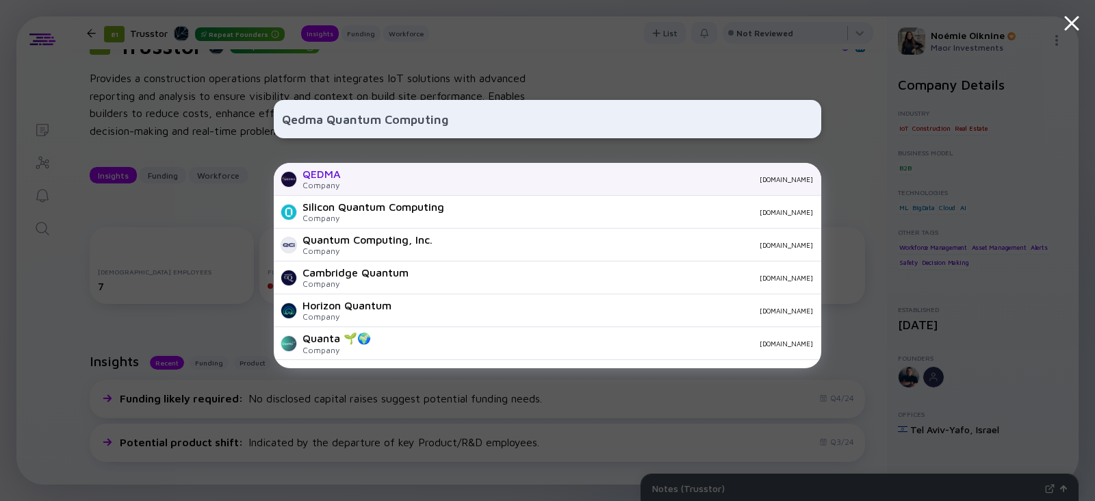
type input "Qedma Quantum Computing"
click at [393, 182] on div "[DOMAIN_NAME]" at bounding box center [582, 179] width 461 height 8
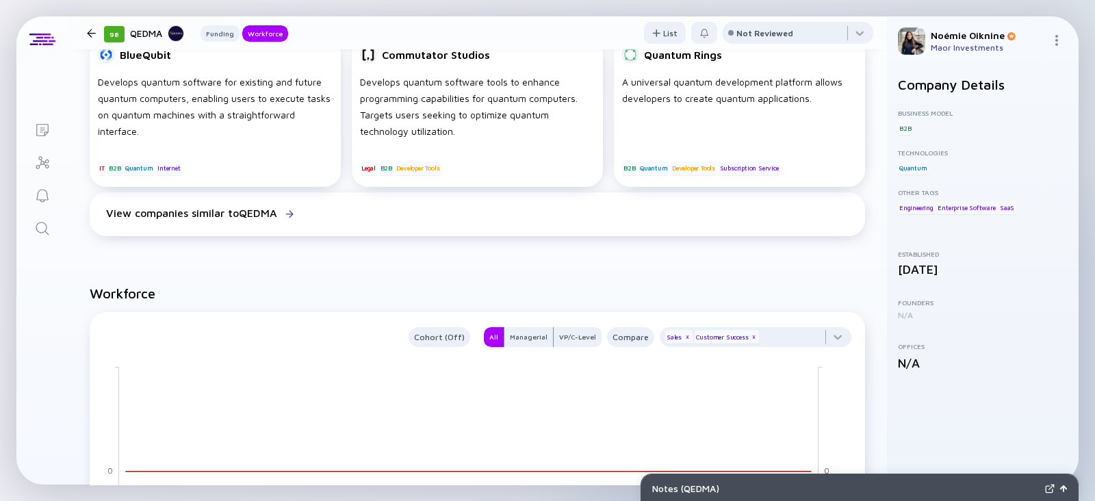
scroll to position [1099, 0]
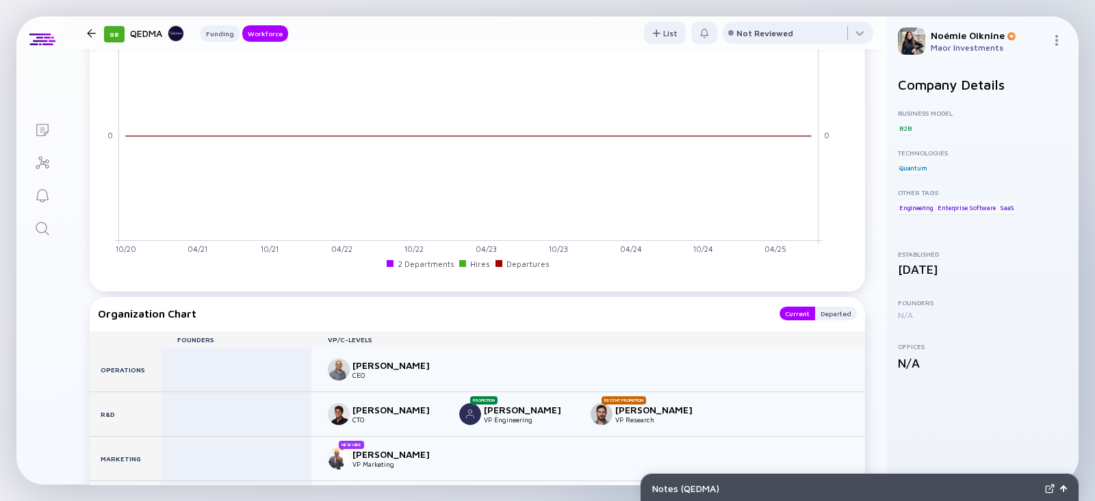
click at [25, 213] on link "Search" at bounding box center [41, 227] width 51 height 33
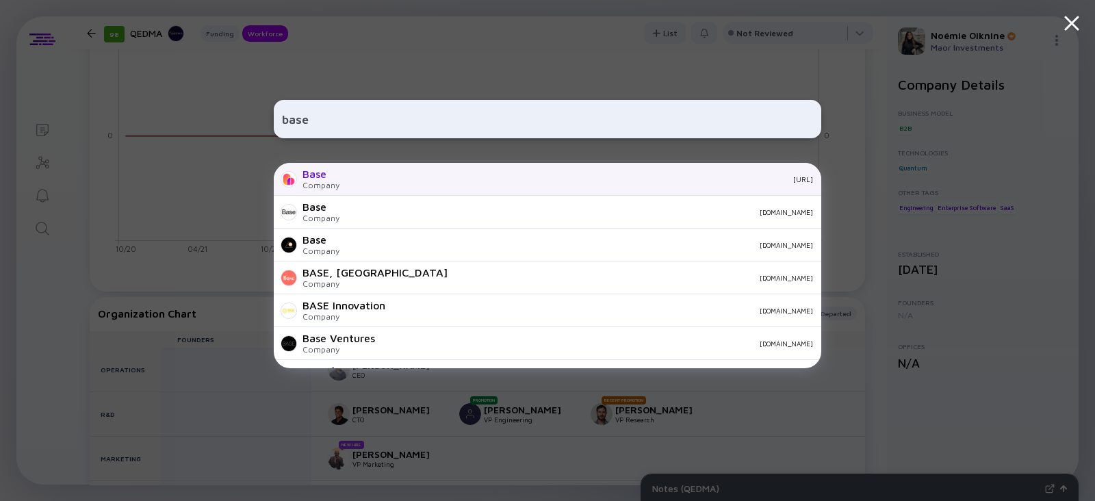
type input "base"
click at [314, 183] on div "Company" at bounding box center [320, 185] width 37 height 10
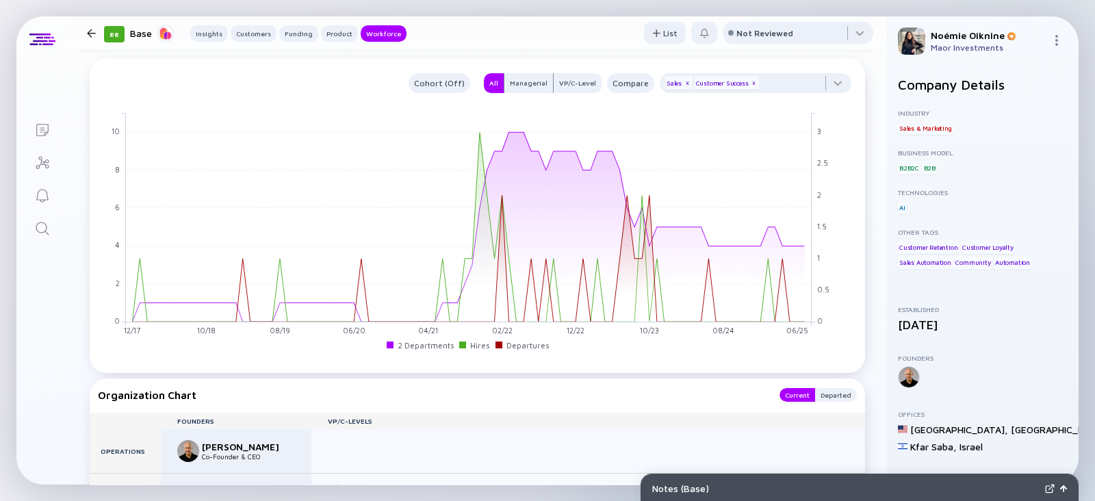
scroll to position [1354, 0]
click at [36, 211] on link "Search" at bounding box center [41, 227] width 51 height 33
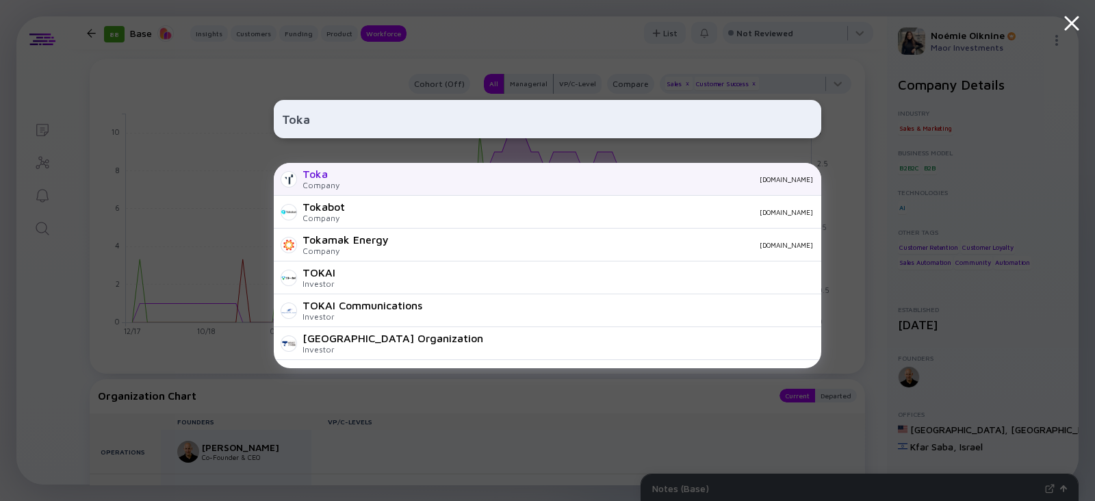
type input "Toka"
click at [354, 172] on div "Toka Company [DOMAIN_NAME]" at bounding box center [547, 179] width 547 height 33
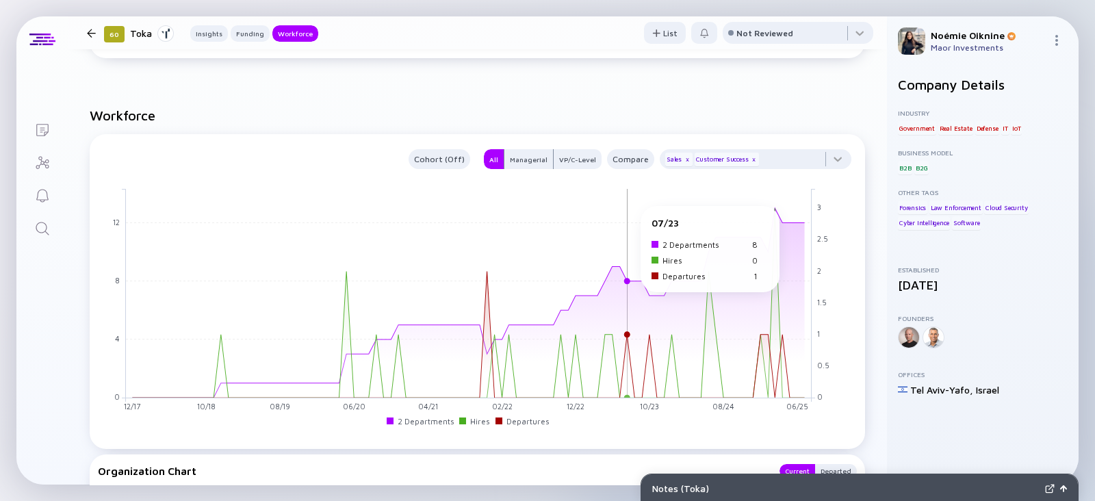
scroll to position [1281, 0]
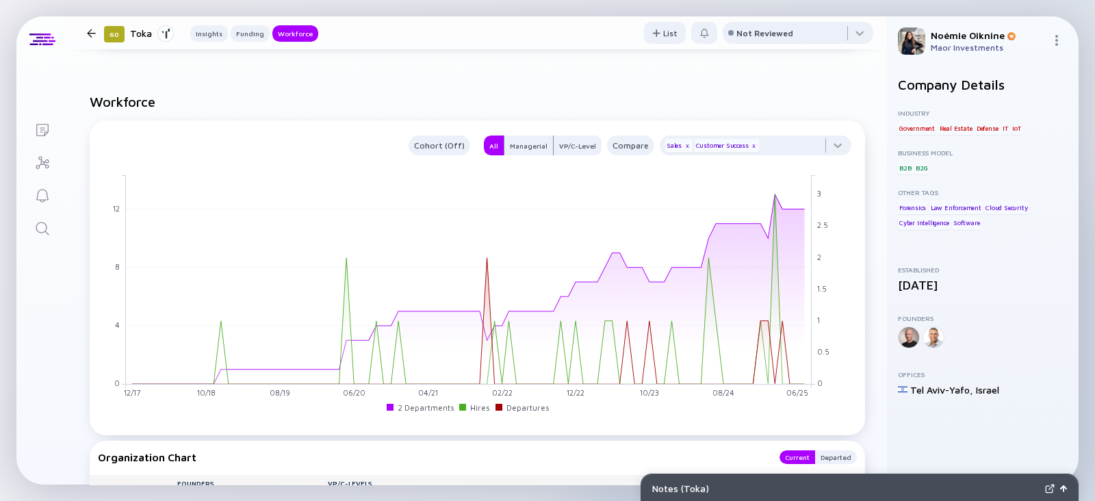
click at [55, 225] on link "Search" at bounding box center [41, 227] width 51 height 33
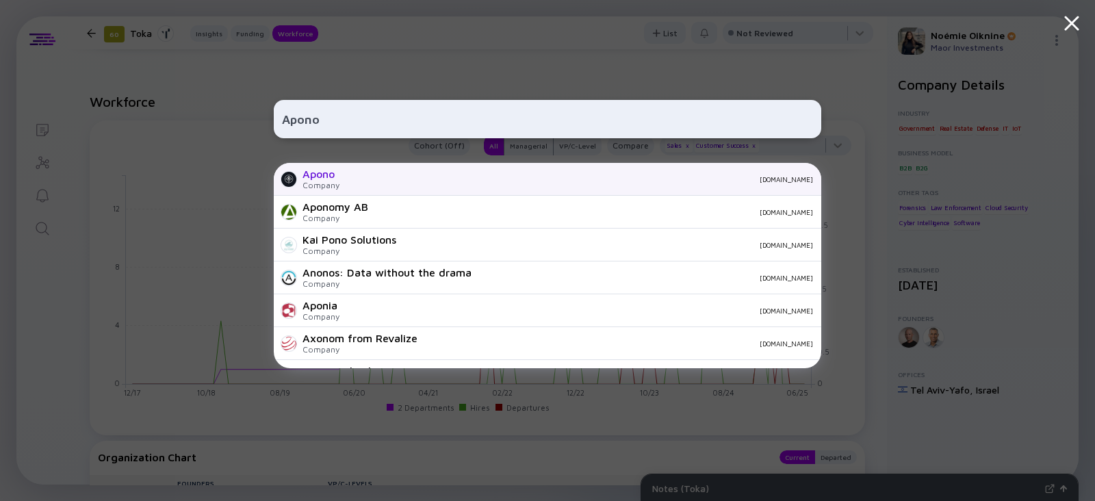
type input "Apono"
click at [345, 179] on div "Apono Company [DOMAIN_NAME]" at bounding box center [547, 179] width 547 height 33
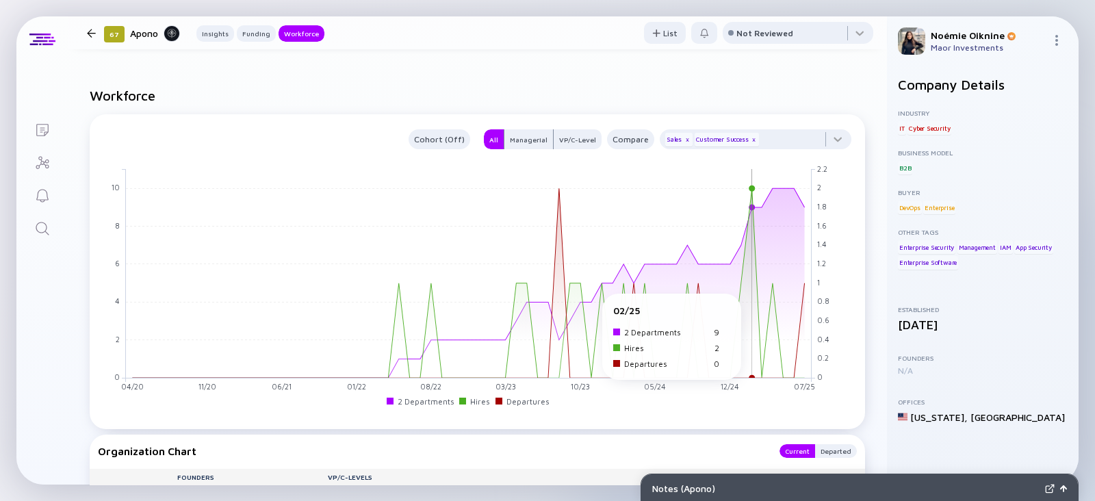
scroll to position [1219, 0]
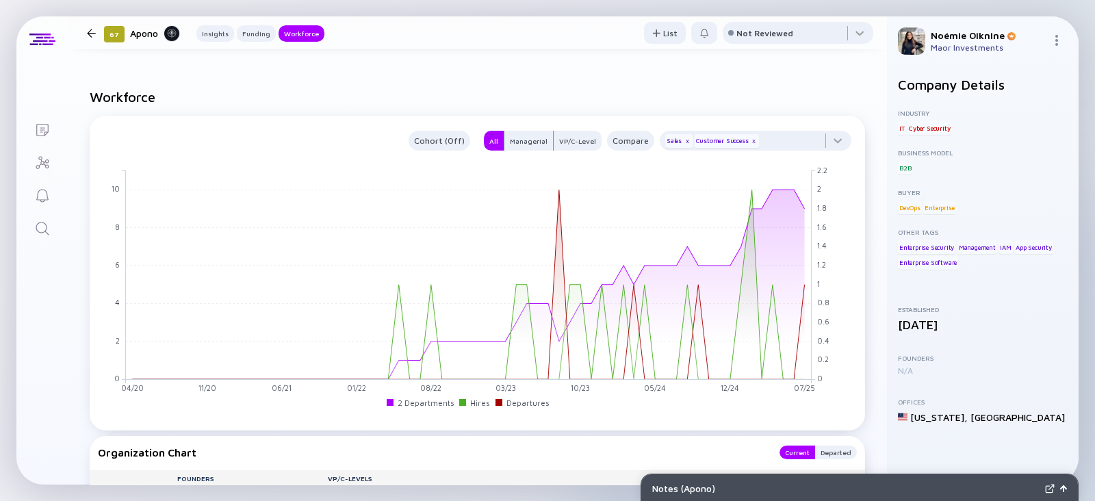
click at [51, 234] on link "Search" at bounding box center [41, 227] width 51 height 33
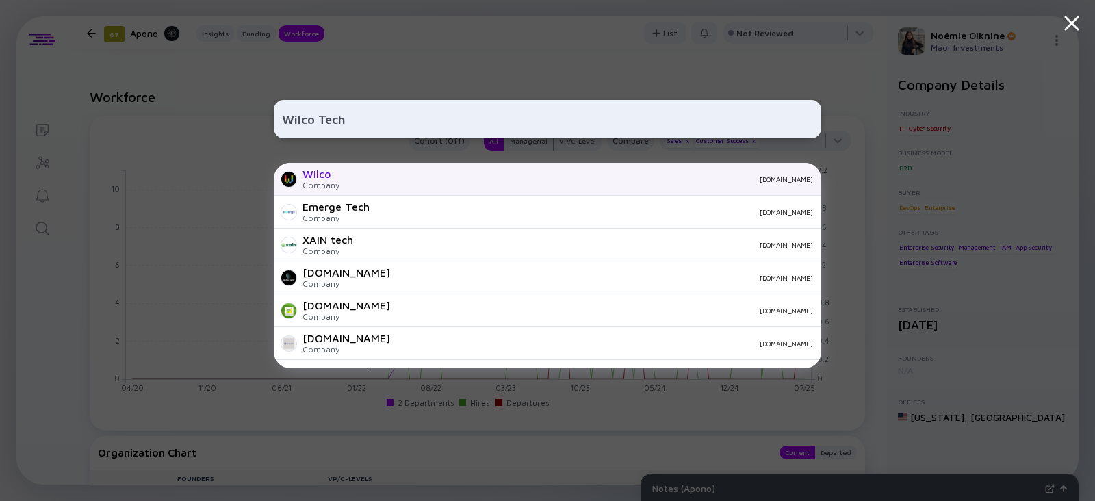
type input "Wilco Tech"
click at [350, 183] on div "Wilco Company [DOMAIN_NAME]" at bounding box center [547, 179] width 547 height 33
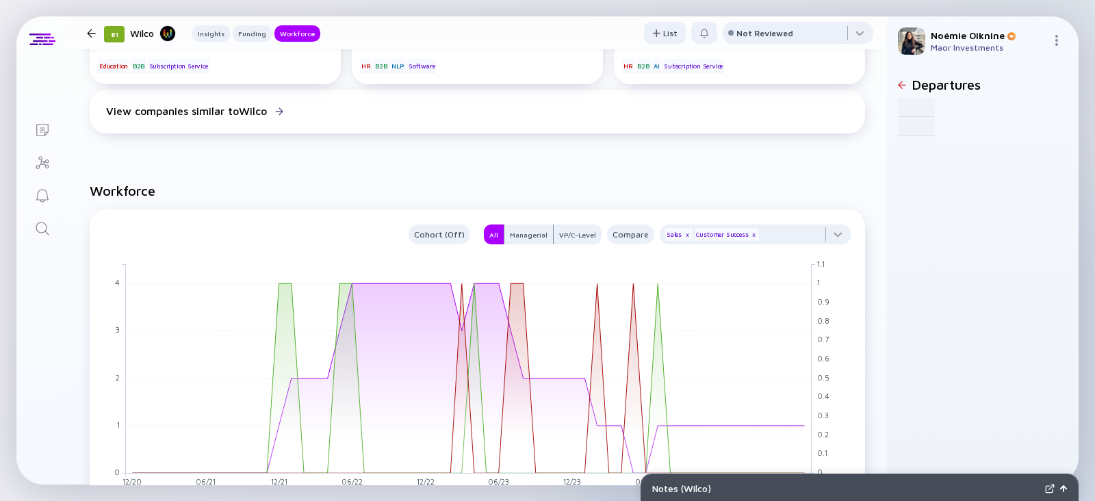
scroll to position [870, 0]
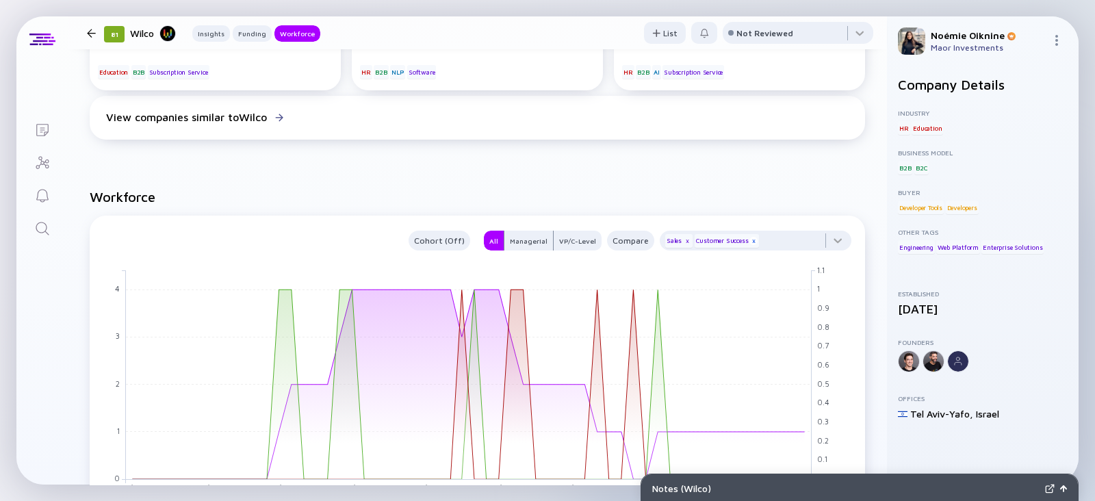
click at [749, 237] on div "x" at bounding box center [753, 241] width 8 height 8
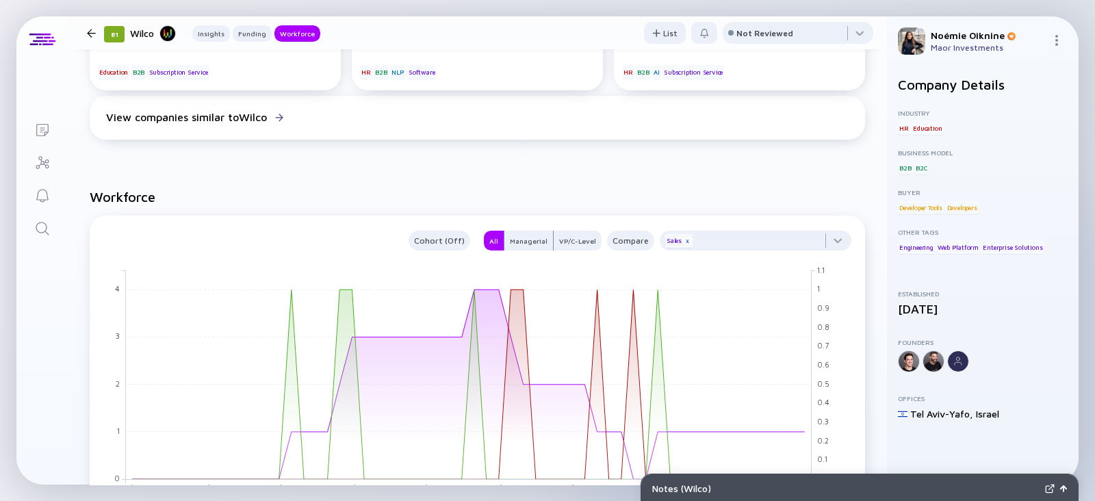
click at [683, 240] on div "x" at bounding box center [687, 241] width 8 height 8
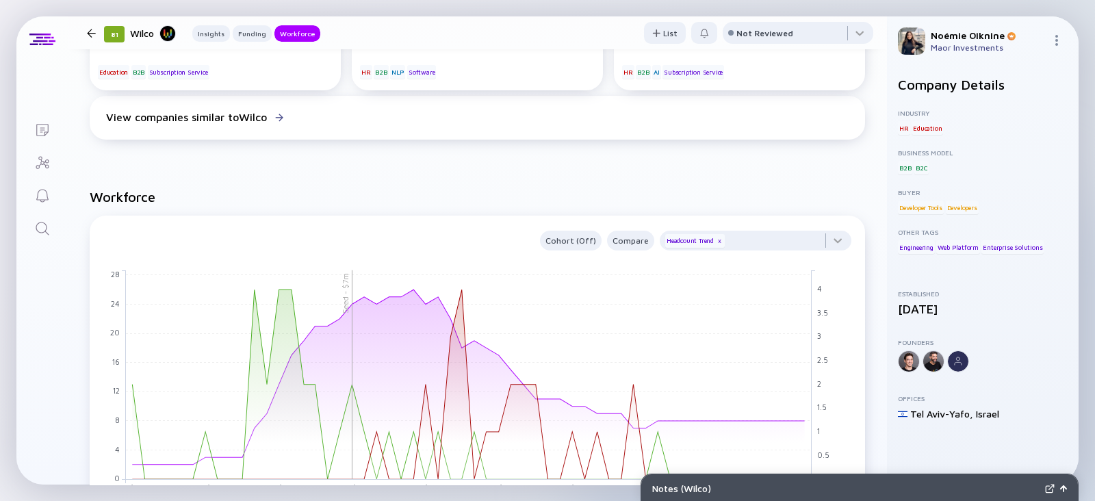
scroll to position [928, 0]
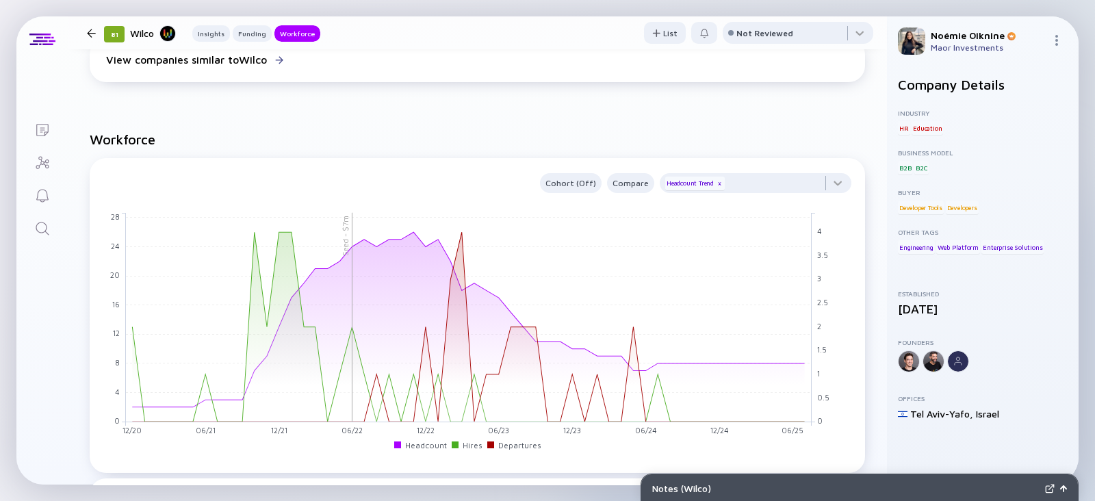
click at [49, 238] on link "Search" at bounding box center [41, 227] width 51 height 33
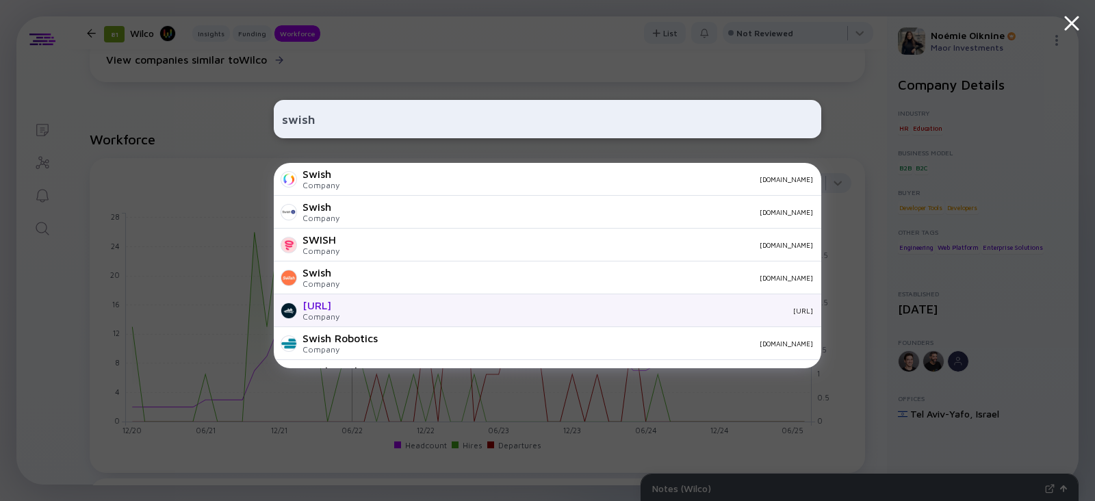
type input "swish"
click at [302, 311] on div "[URL]" at bounding box center [320, 305] width 37 height 12
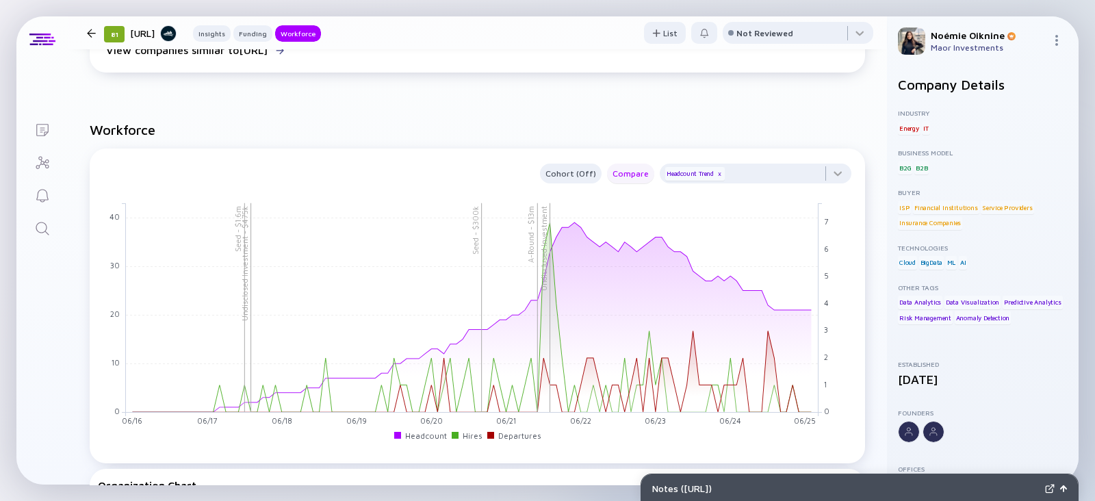
scroll to position [1138, 0]
click at [744, 180] on div at bounding box center [755, 178] width 192 height 27
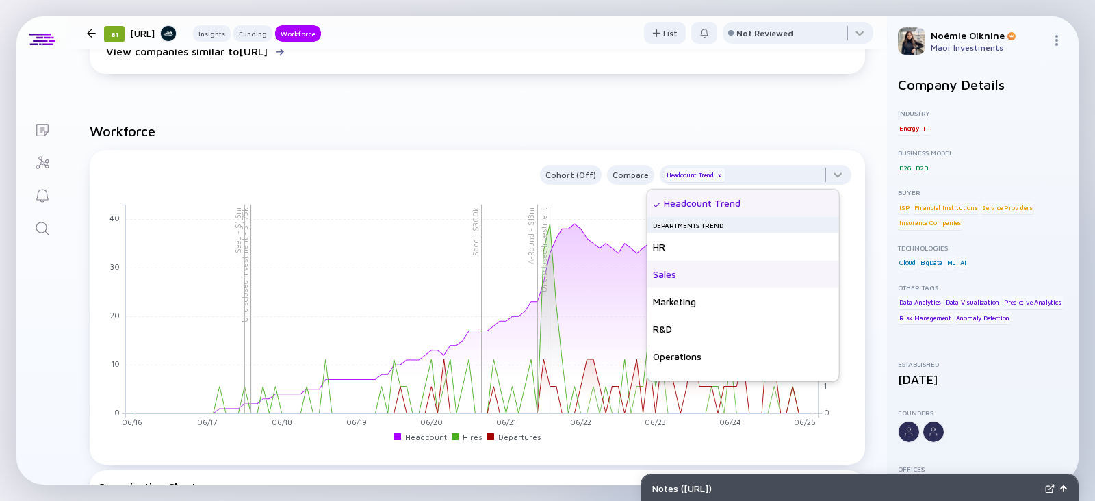
click at [698, 281] on div "Sales" at bounding box center [743, 274] width 192 height 27
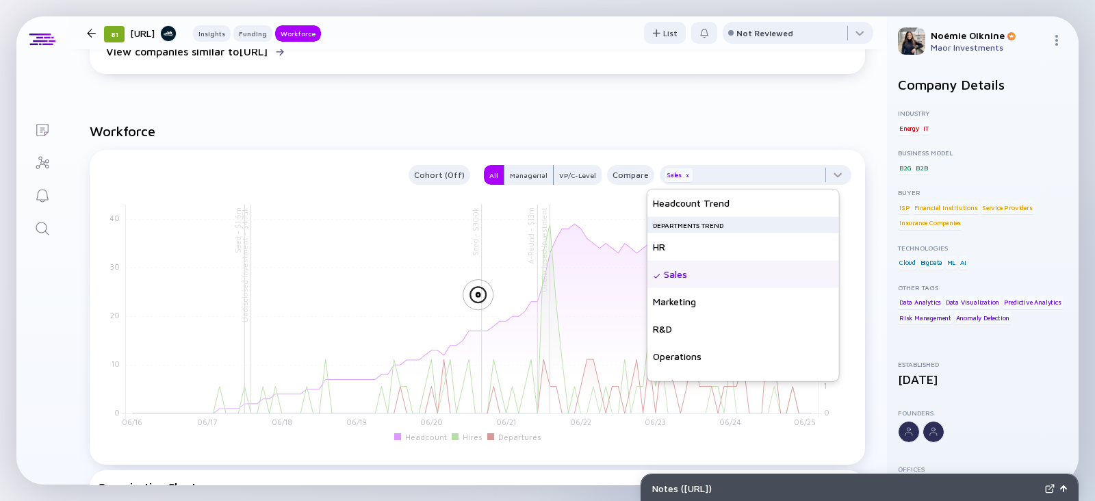
scroll to position [99, 0]
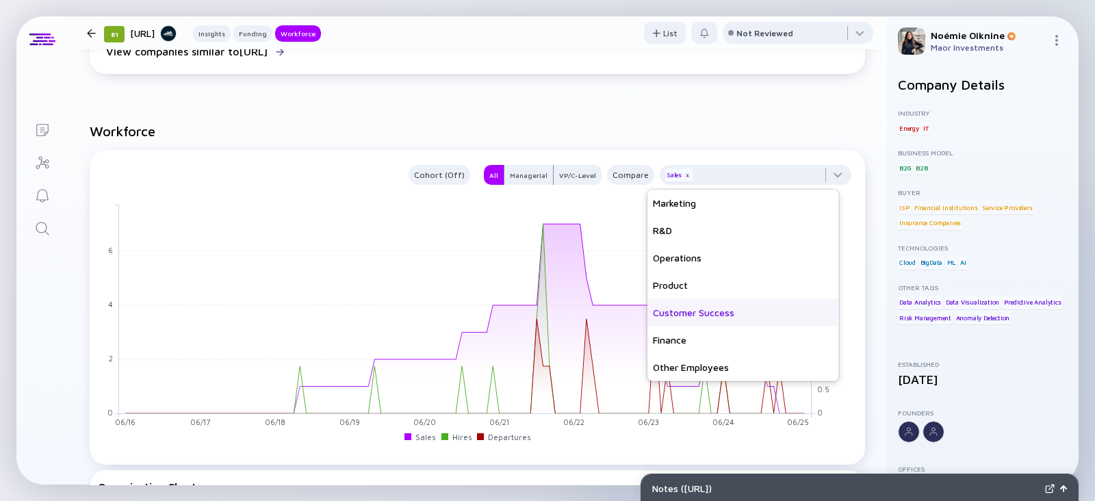
click at [693, 309] on div "Customer Success" at bounding box center [743, 312] width 192 height 27
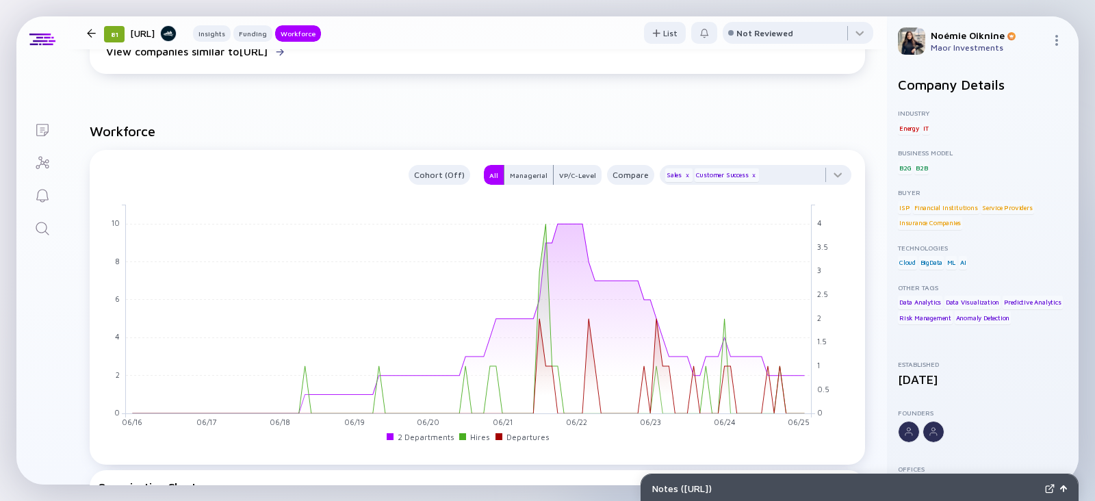
click at [47, 231] on icon "Search" at bounding box center [42, 228] width 16 height 16
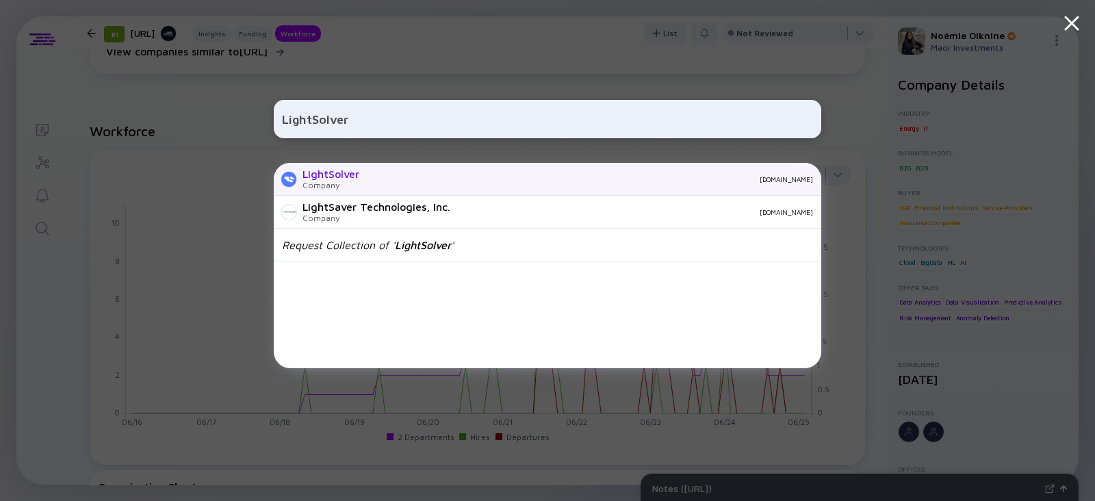
type input "LightSolver"
click at [409, 184] on div "LightSolver Company [DOMAIN_NAME]" at bounding box center [547, 179] width 547 height 33
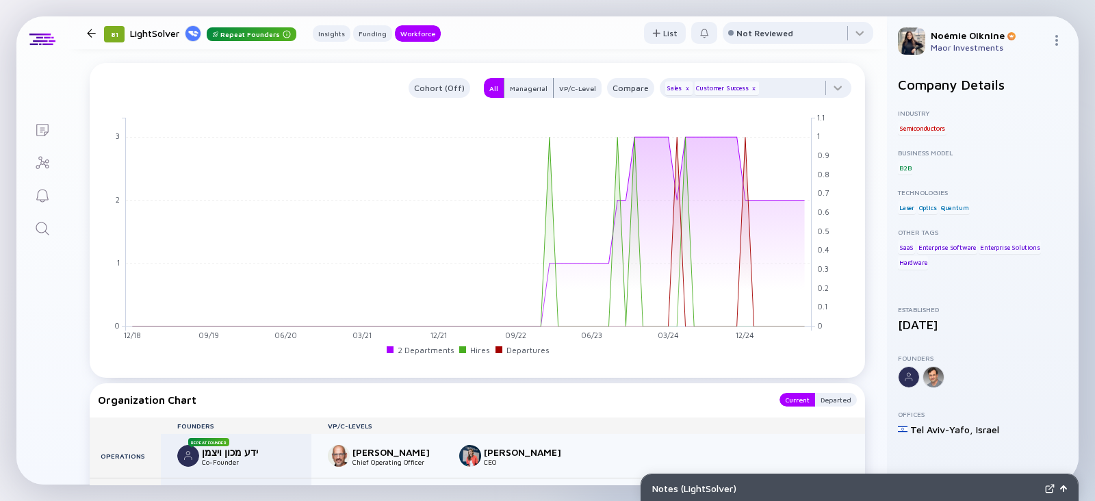
scroll to position [1233, 0]
click at [41, 245] on div "Lists 81 LightSolver Repeat Founders Insights Funding Workforce List Not Review…" at bounding box center [547, 250] width 1062 height 468
click at [41, 222] on icon "Search" at bounding box center [42, 228] width 13 height 13
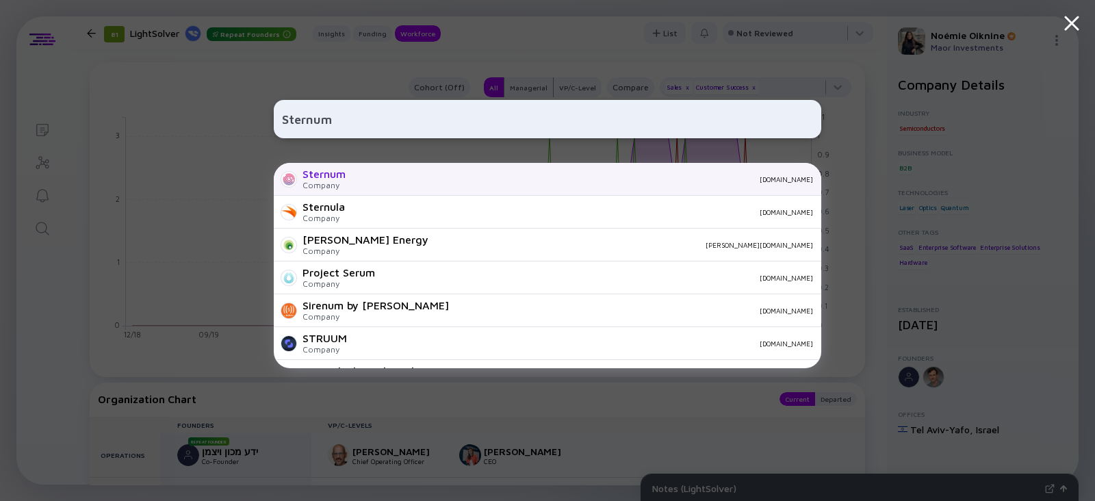
type input "Sternum"
click at [306, 174] on div "Sternum" at bounding box center [323, 174] width 43 height 12
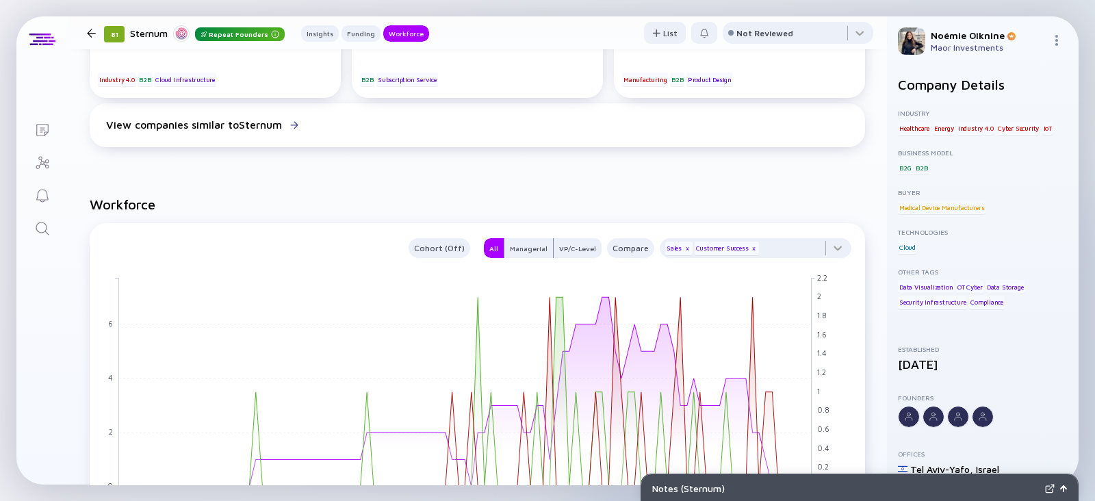
scroll to position [926, 0]
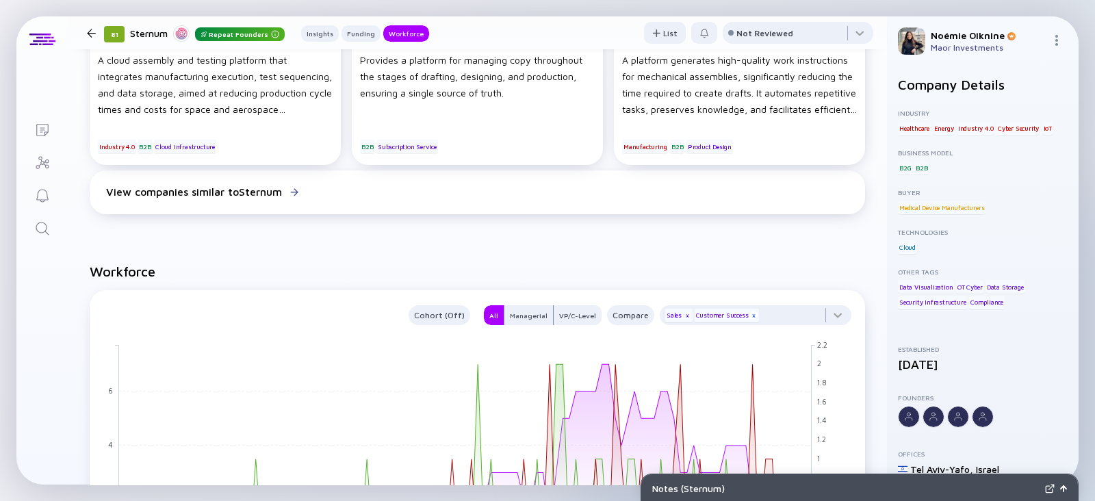
click at [749, 313] on div "x" at bounding box center [753, 315] width 8 height 8
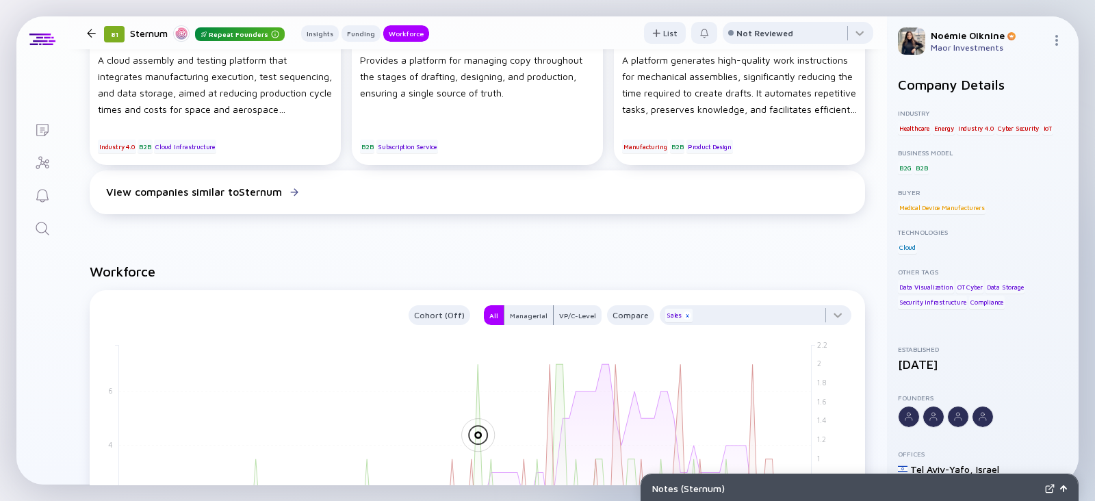
click at [683, 316] on div "x" at bounding box center [687, 315] width 8 height 8
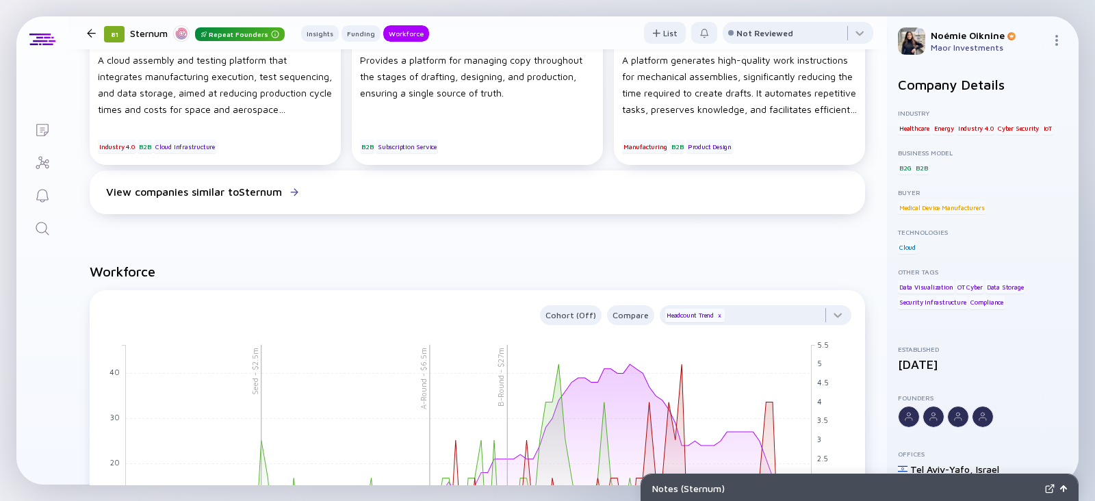
scroll to position [1093, 0]
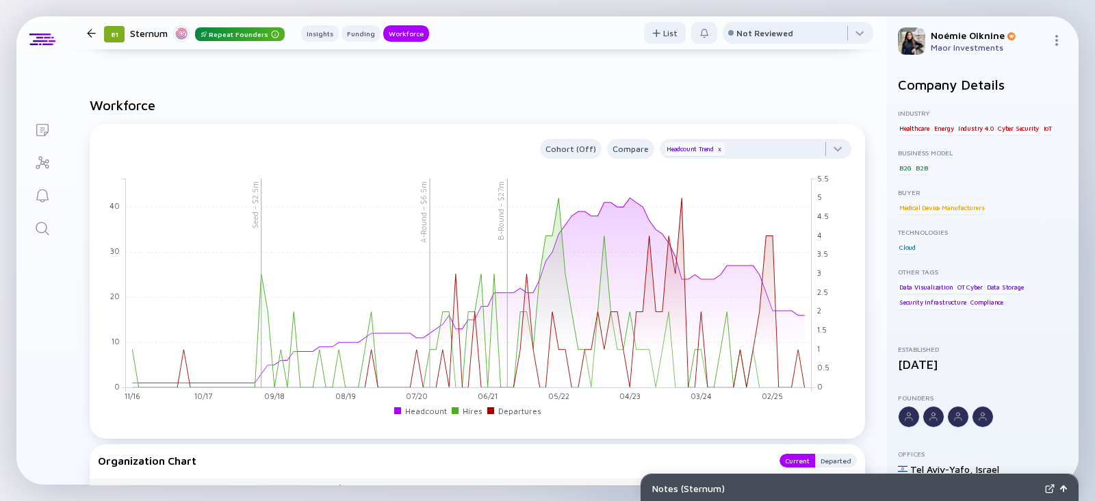
click at [35, 220] on icon "Search" at bounding box center [42, 228] width 16 height 16
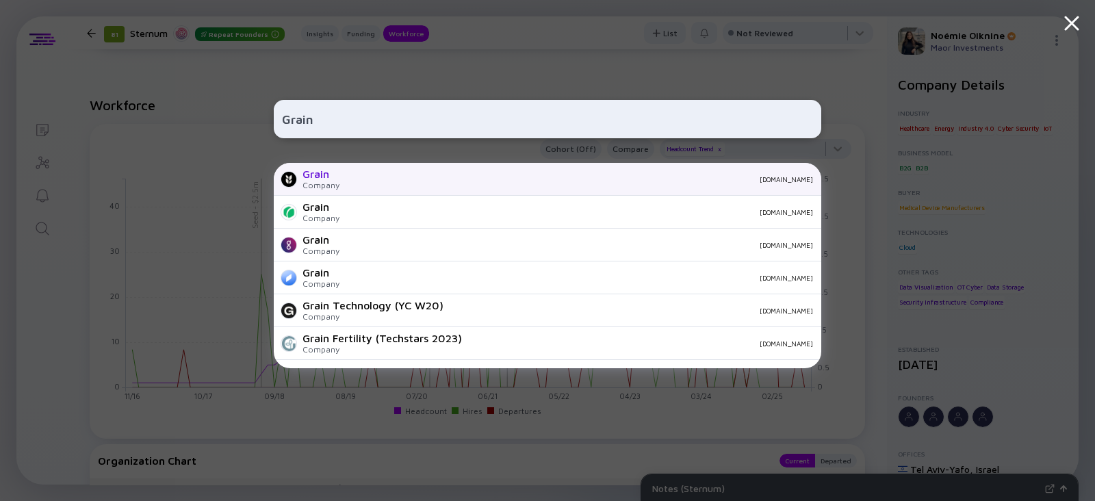
type input "Grain"
click at [322, 177] on div "Grain" at bounding box center [320, 174] width 37 height 12
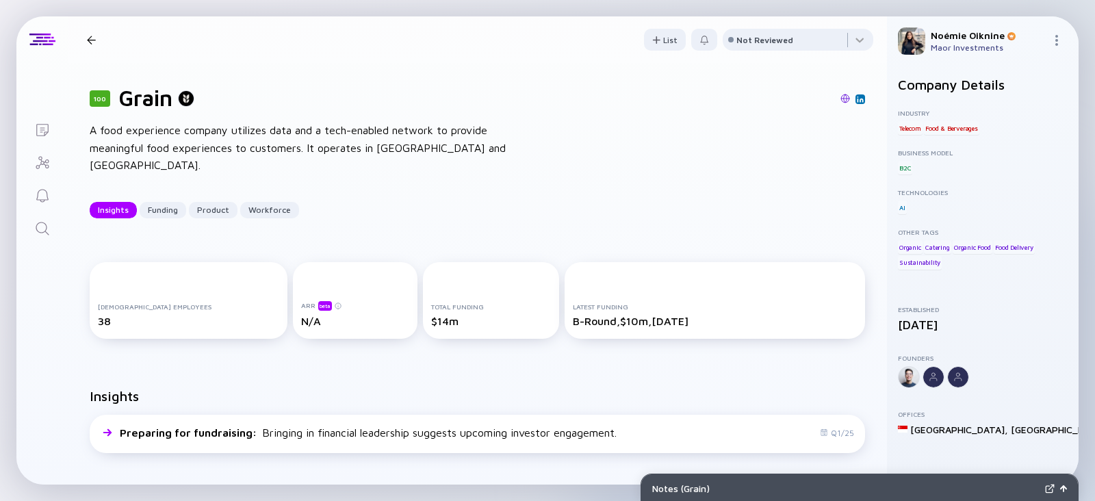
click at [41, 215] on link "Search" at bounding box center [41, 227] width 51 height 33
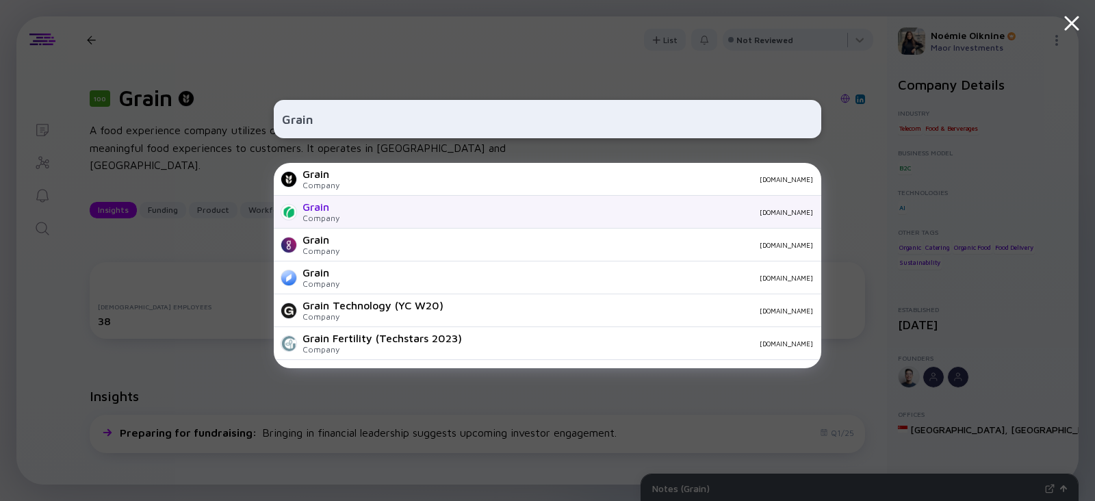
type input "Grain"
click at [359, 208] on div "[DOMAIN_NAME]" at bounding box center [581, 212] width 462 height 8
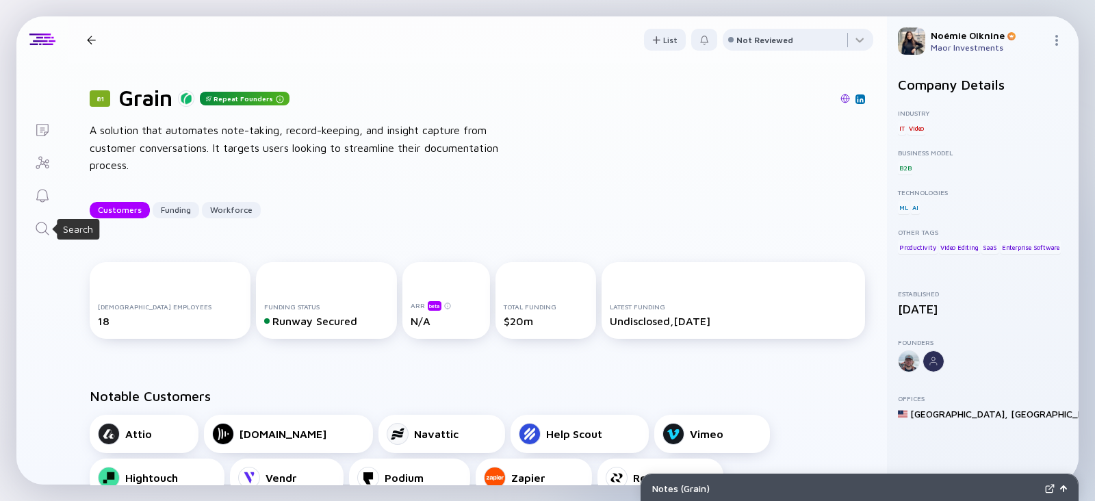
click at [43, 226] on icon "Search" at bounding box center [42, 228] width 16 height 16
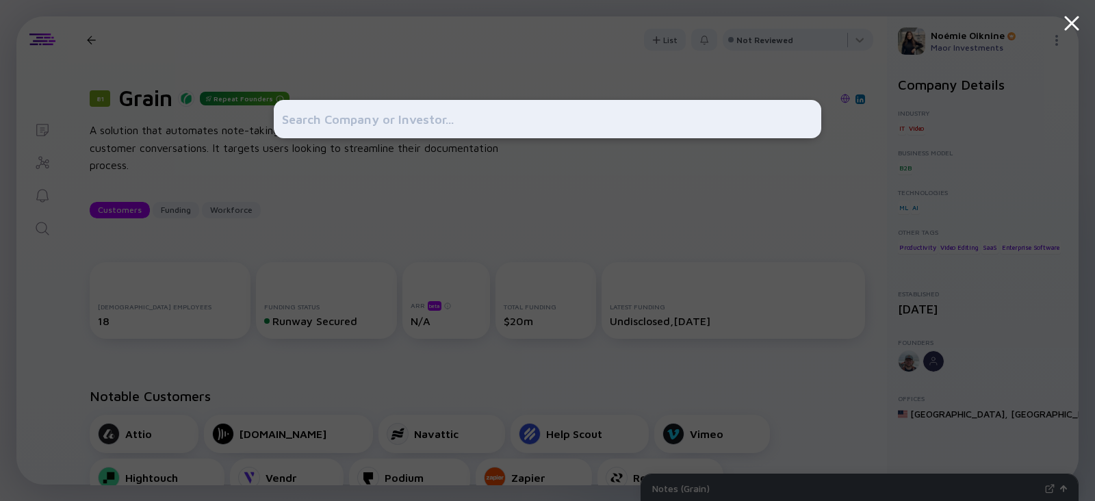
type input "Grain"
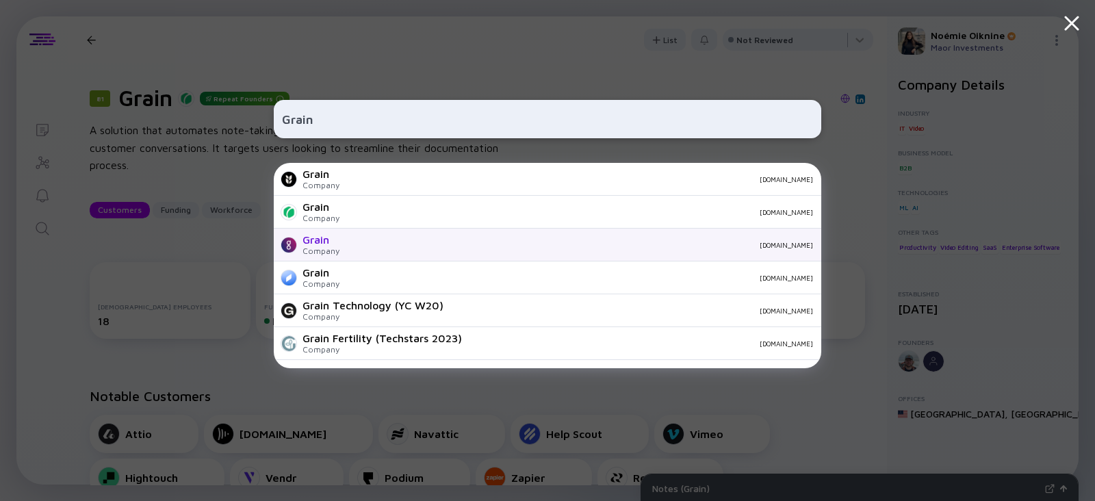
type input "Grain"
click at [330, 252] on div "Company" at bounding box center [320, 251] width 37 height 10
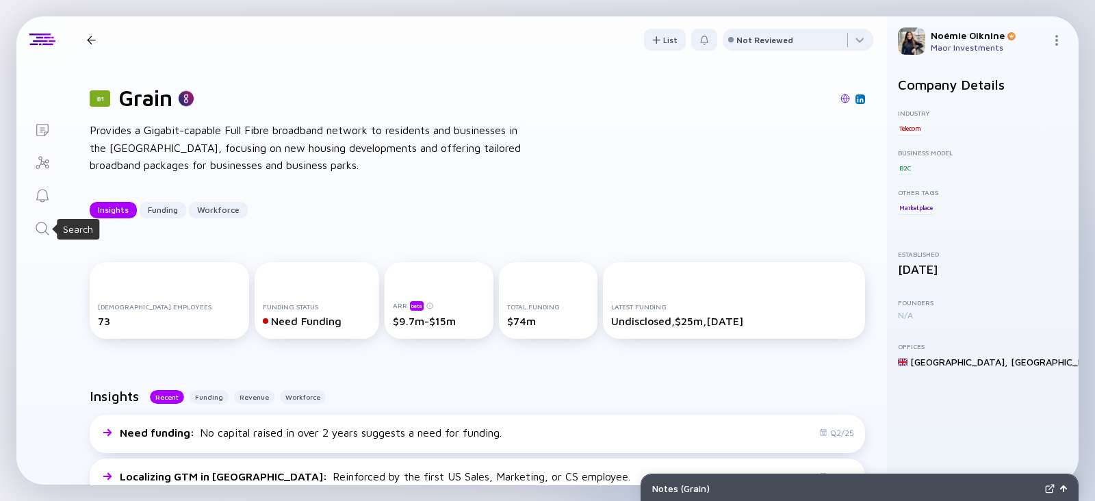
click at [38, 224] on icon "Search" at bounding box center [42, 228] width 16 height 16
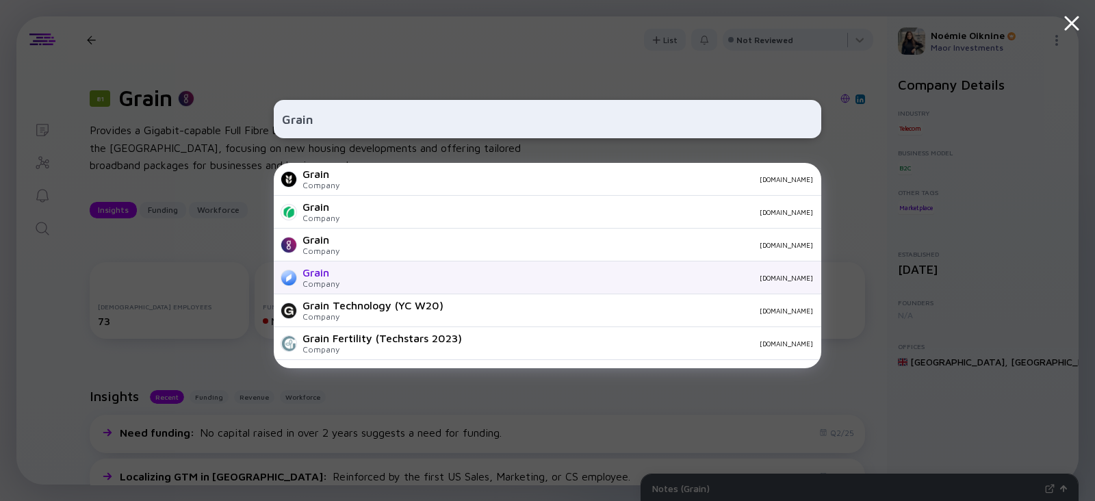
type input "Grain"
click at [350, 279] on div "[DOMAIN_NAME]" at bounding box center [581, 278] width 462 height 8
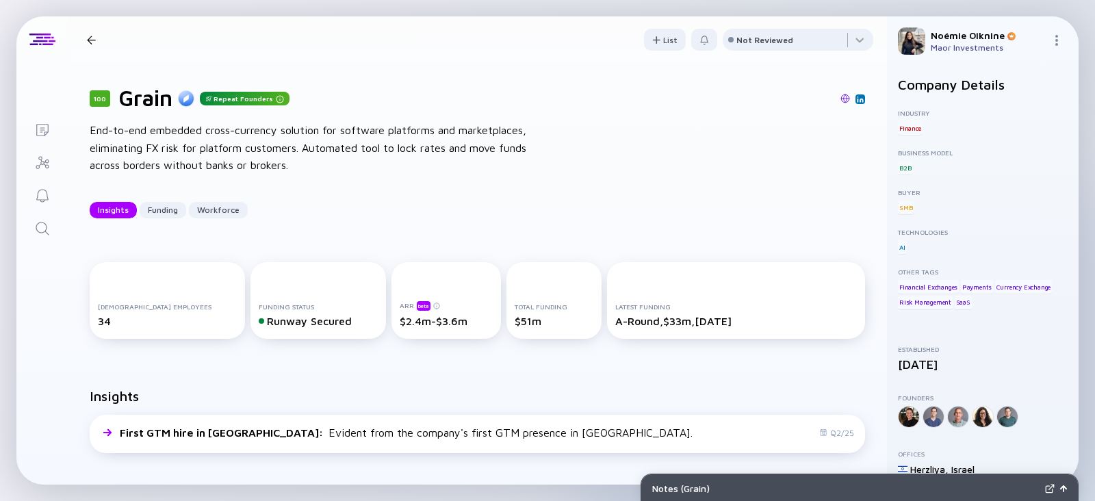
click at [478, 385] on div "Insights First GTM hire in EU : Evident from the company's first GTM presence i…" at bounding box center [477, 423] width 819 height 114
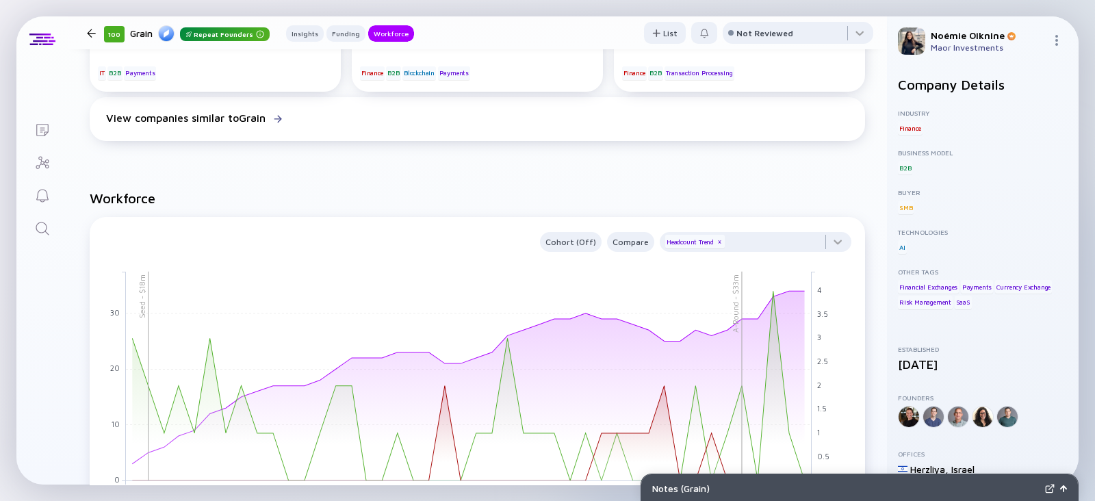
scroll to position [919, 0]
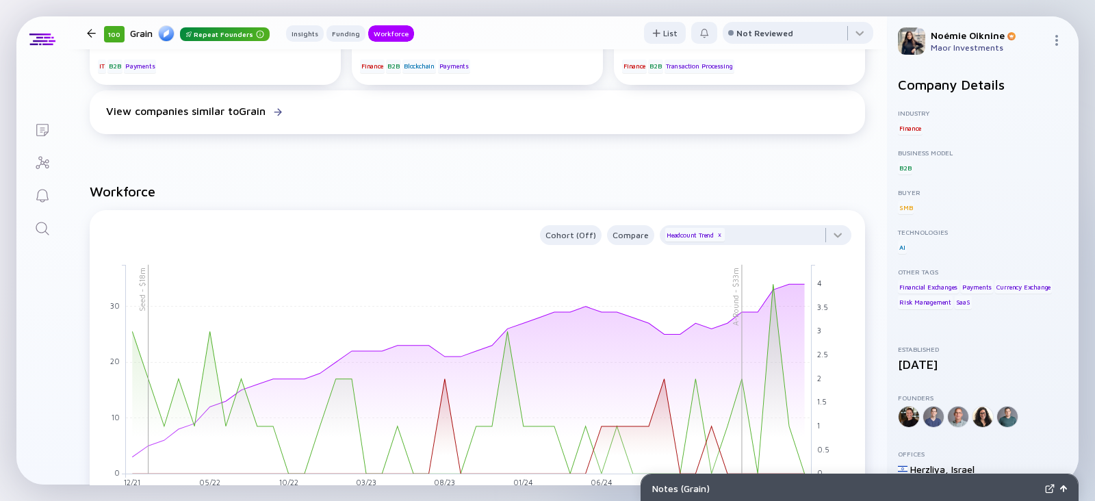
drag, startPoint x: 785, startPoint y: 237, endPoint x: 755, endPoint y: 218, distance: 35.7
click at [753, 230] on div at bounding box center [755, 238] width 192 height 27
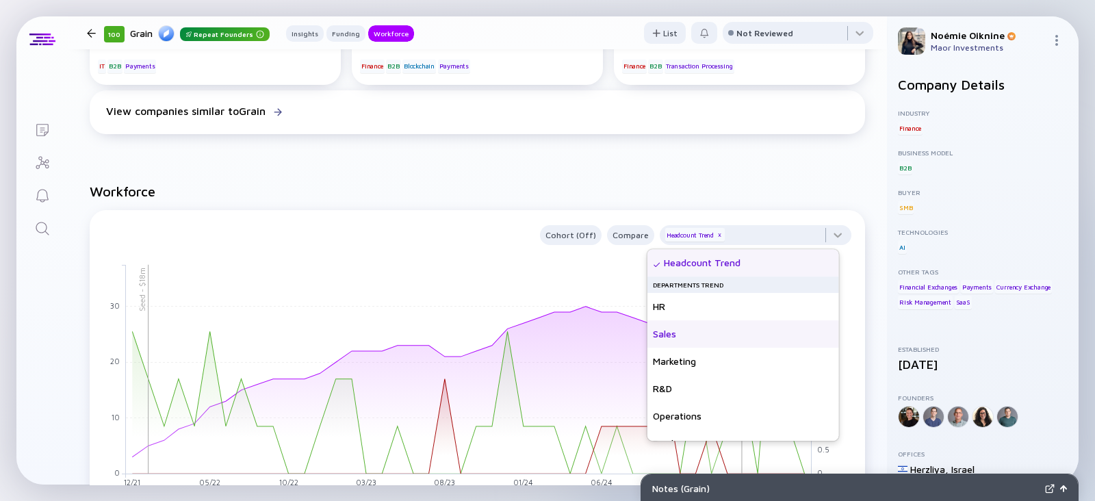
click at [668, 338] on div "Sales" at bounding box center [743, 333] width 192 height 27
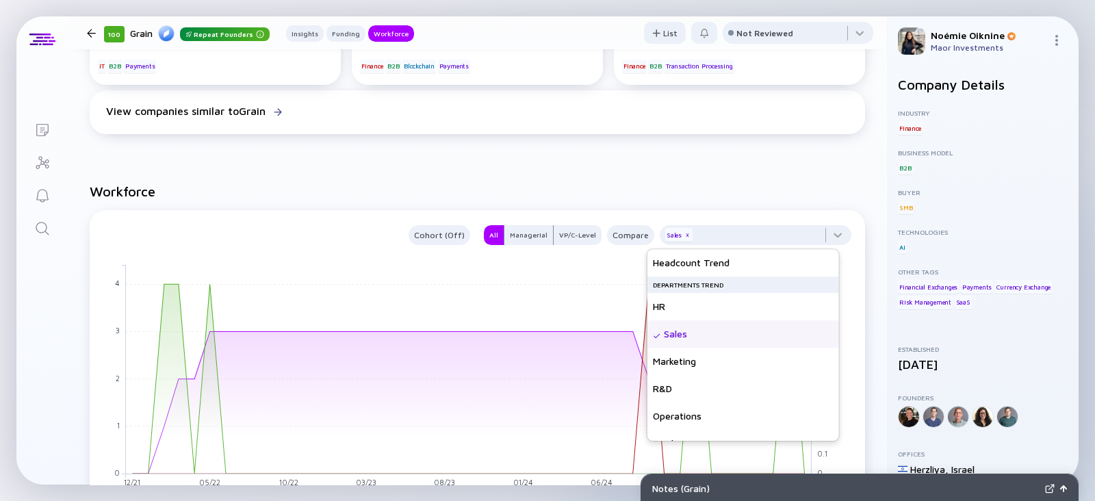
click at [740, 189] on h2 "Workforce" at bounding box center [477, 191] width 775 height 16
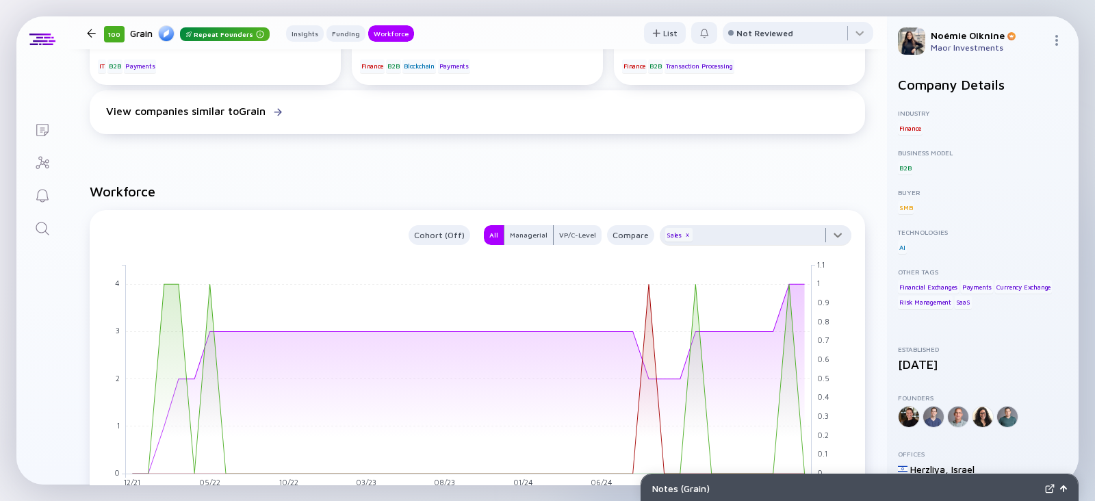
click at [757, 227] on div at bounding box center [755, 238] width 192 height 27
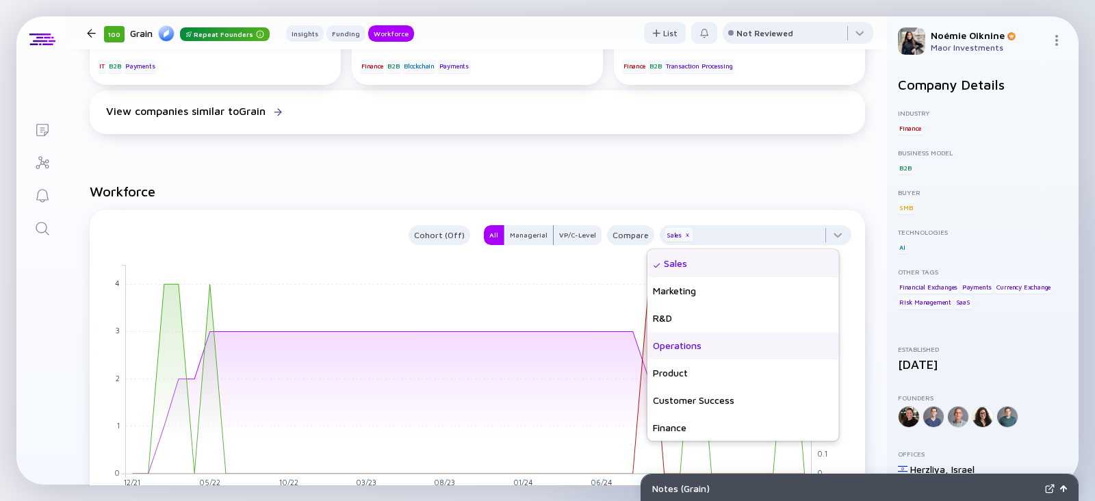
scroll to position [99, 0]
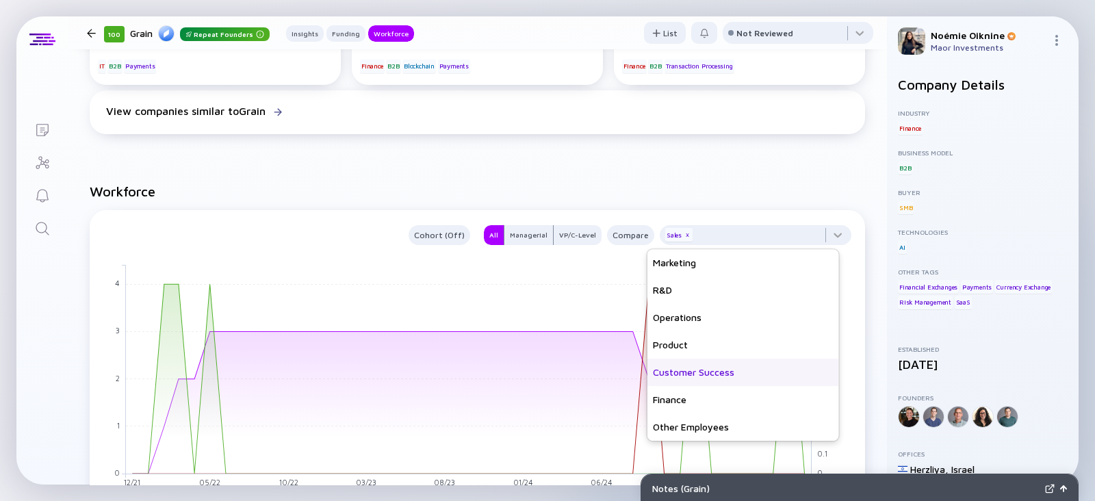
click at [713, 369] on div "Customer Success" at bounding box center [743, 371] width 192 height 27
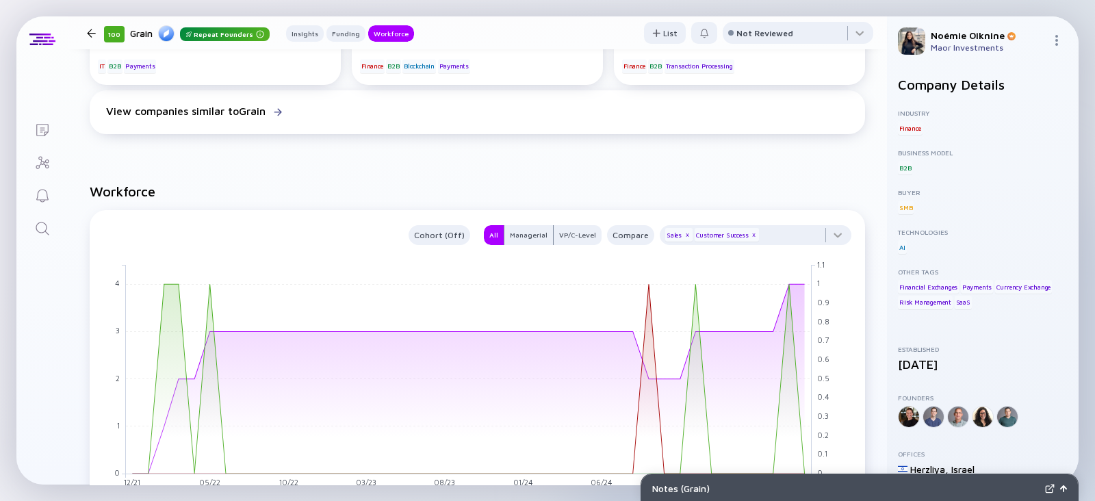
click at [46, 227] on icon "Search" at bounding box center [42, 228] width 13 height 13
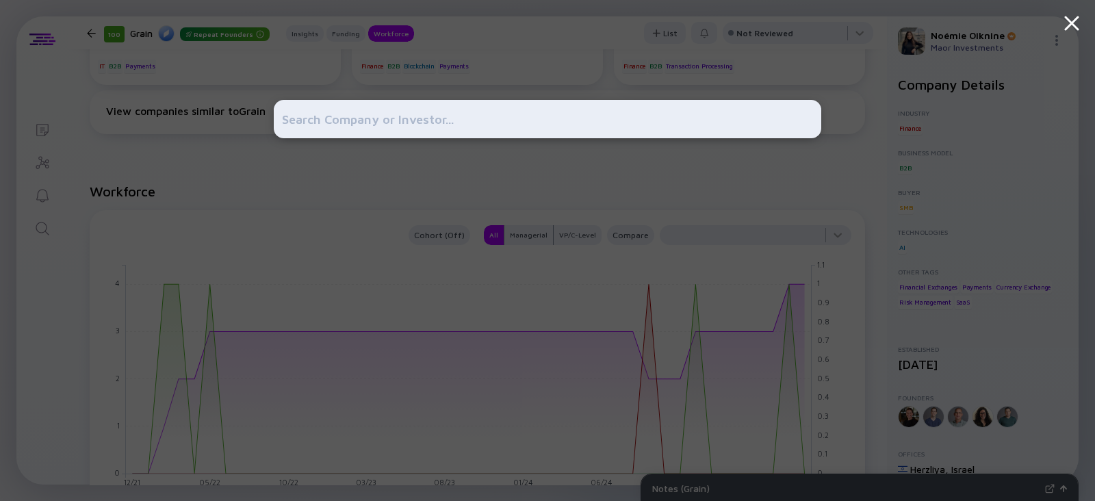
type input "CardinalOps"
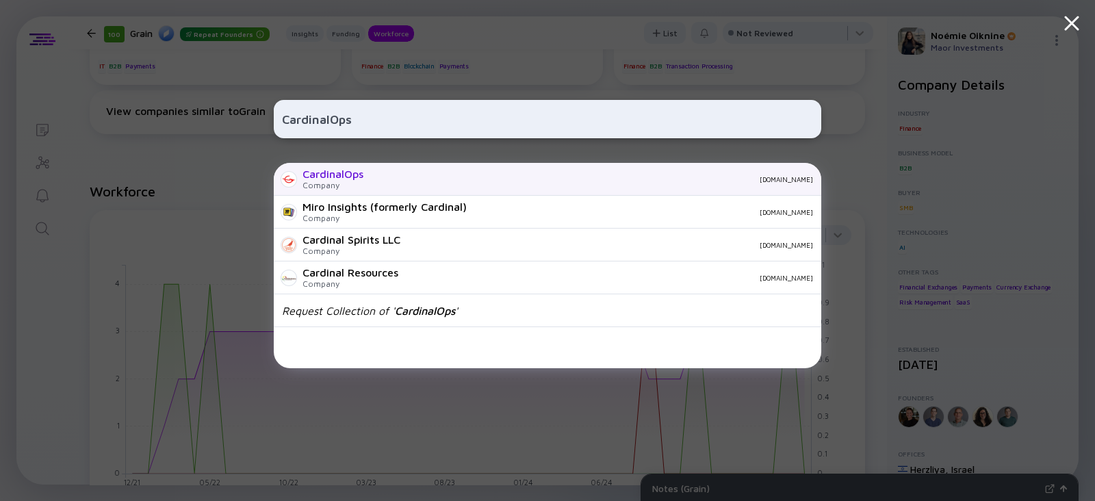
click at [312, 183] on div "Company" at bounding box center [332, 185] width 61 height 10
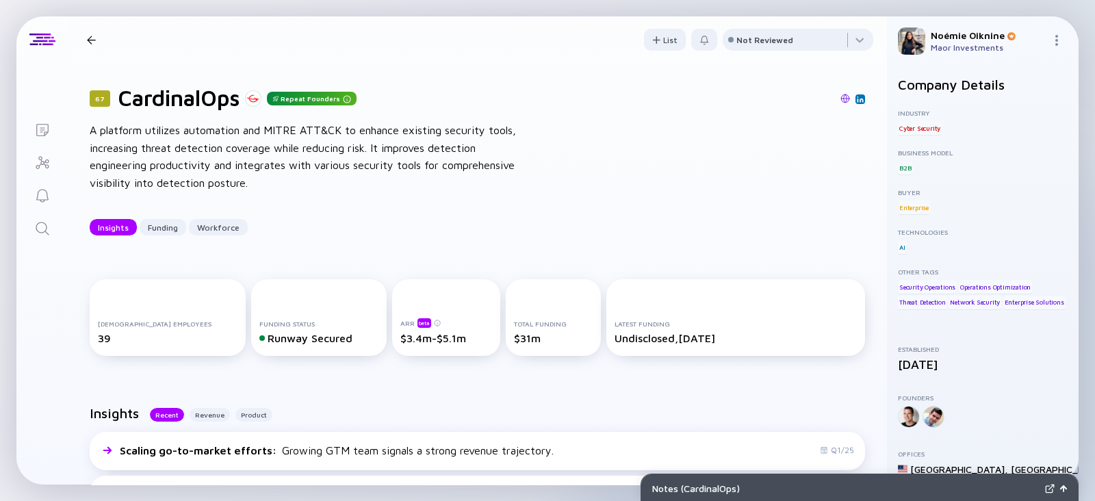
click at [591, 223] on div "Insights Funding Workforce" at bounding box center [477, 227] width 775 height 16
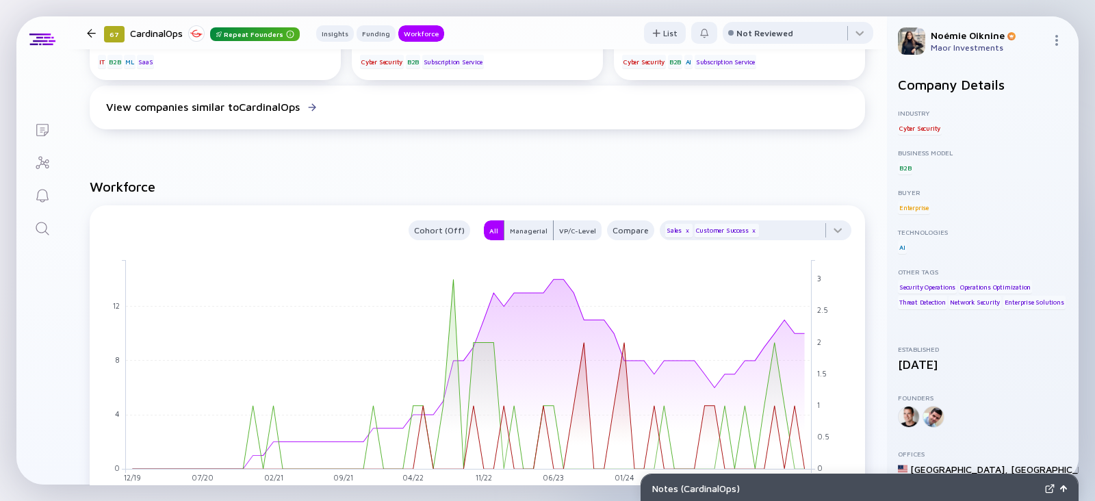
scroll to position [1274, 0]
